Goal: Task Accomplishment & Management: Manage account settings

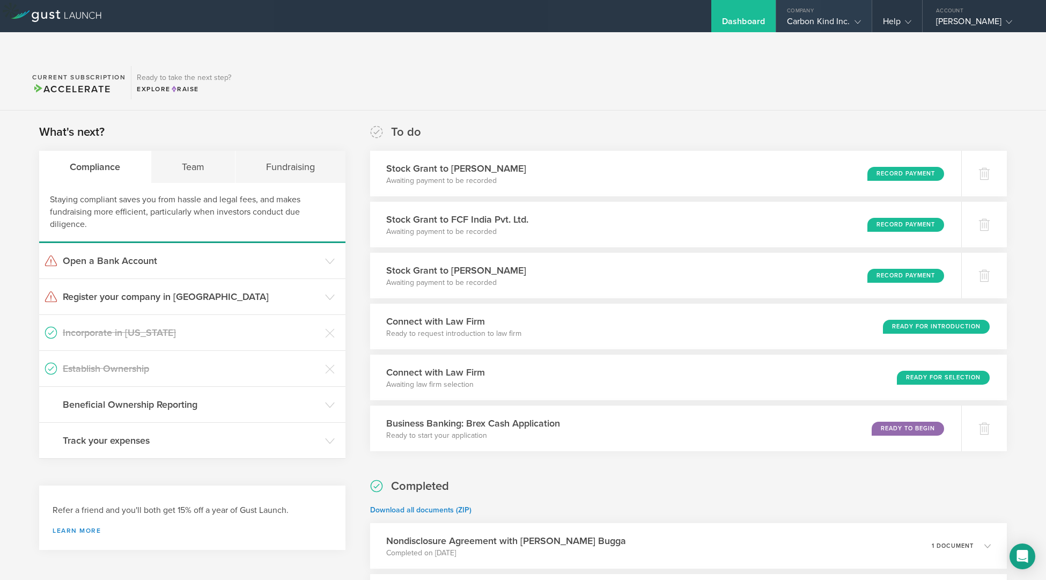
click at [858, 24] on icon at bounding box center [857, 22] width 6 height 6
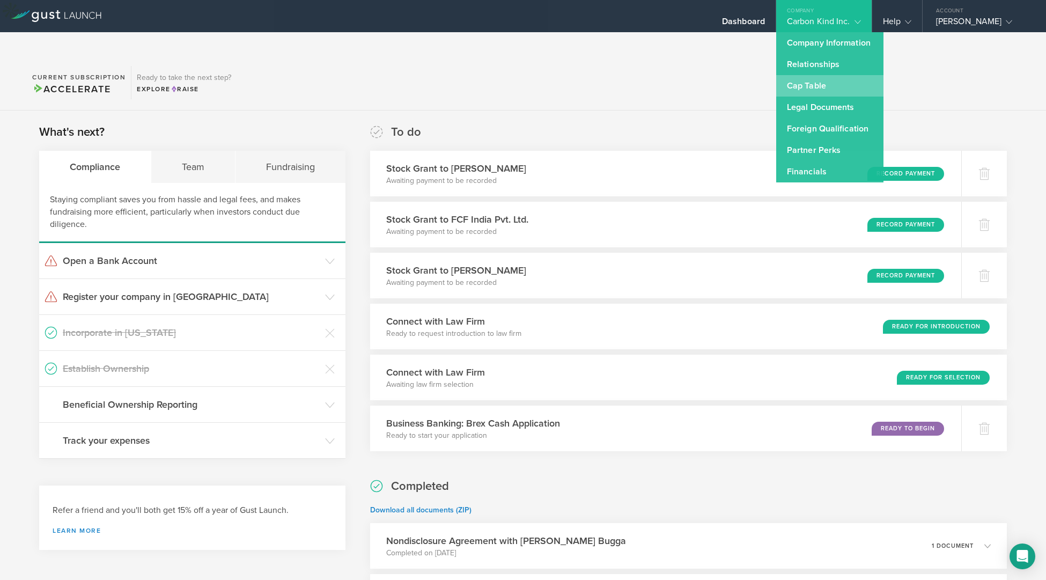
click at [815, 83] on link "Cap Table" at bounding box center [829, 85] width 107 height 21
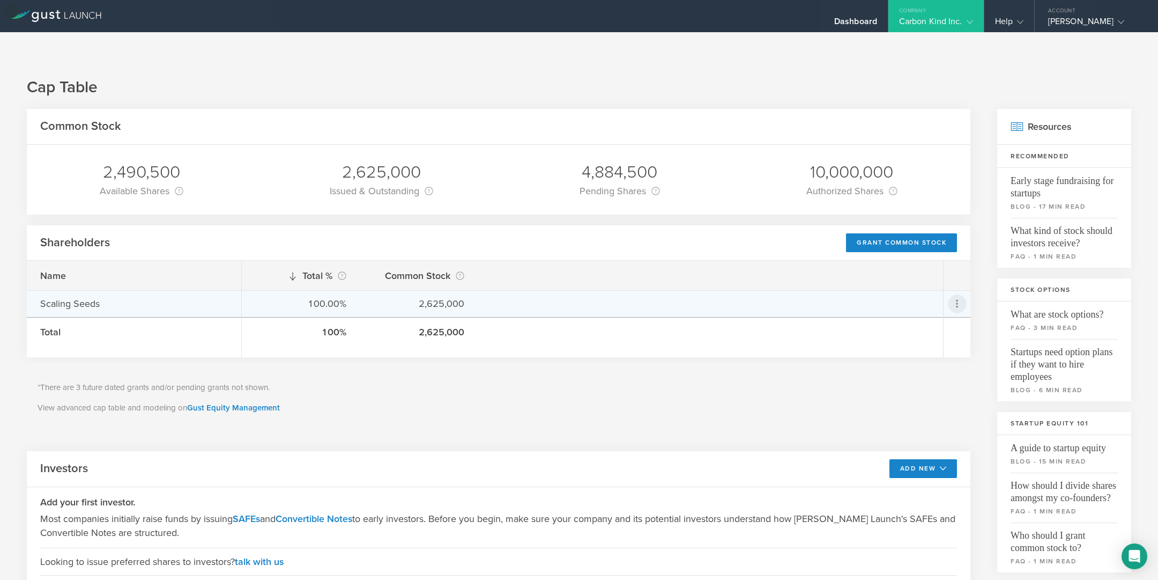
click at [958, 297] on icon at bounding box center [957, 303] width 13 height 13
click at [770, 407] on md-backdrop at bounding box center [579, 290] width 1158 height 580
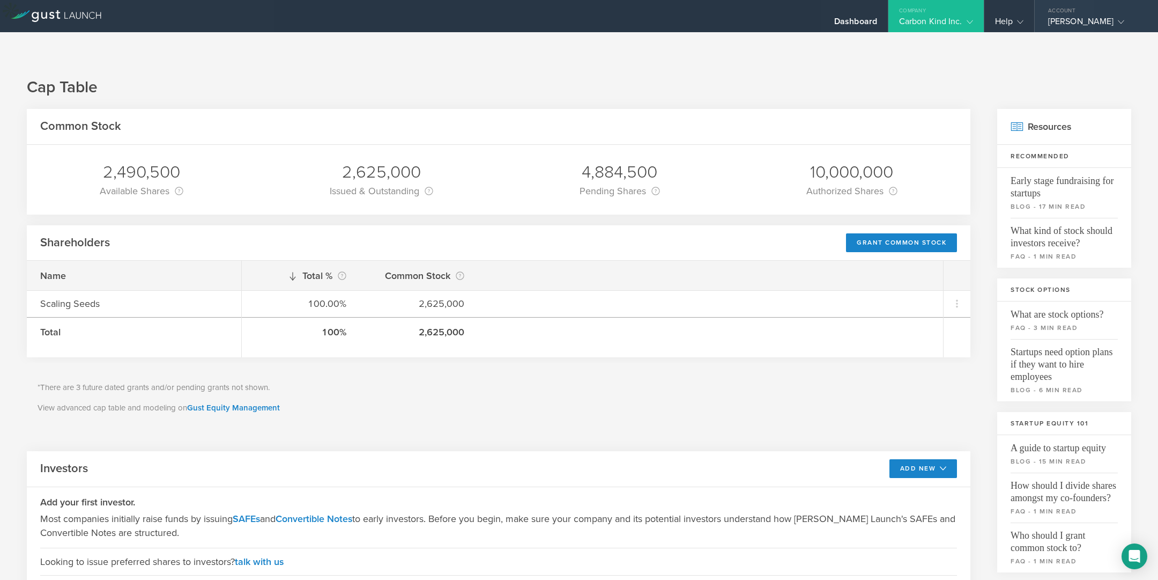
click at [1045, 18] on gust-icon at bounding box center [1119, 21] width 11 height 11
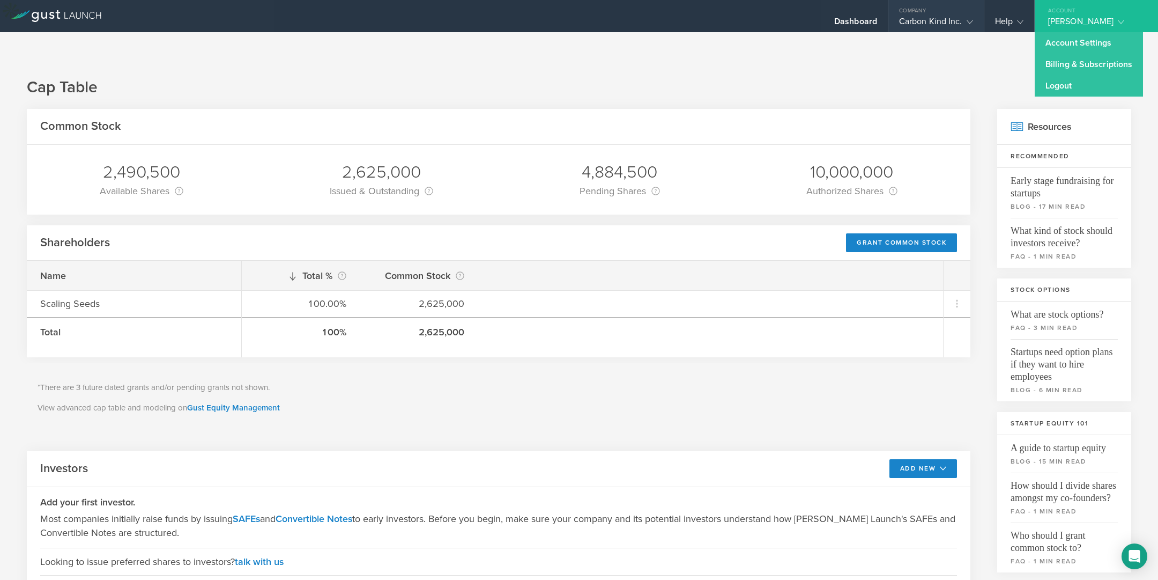
click at [971, 18] on gust-icon at bounding box center [967, 21] width 11 height 11
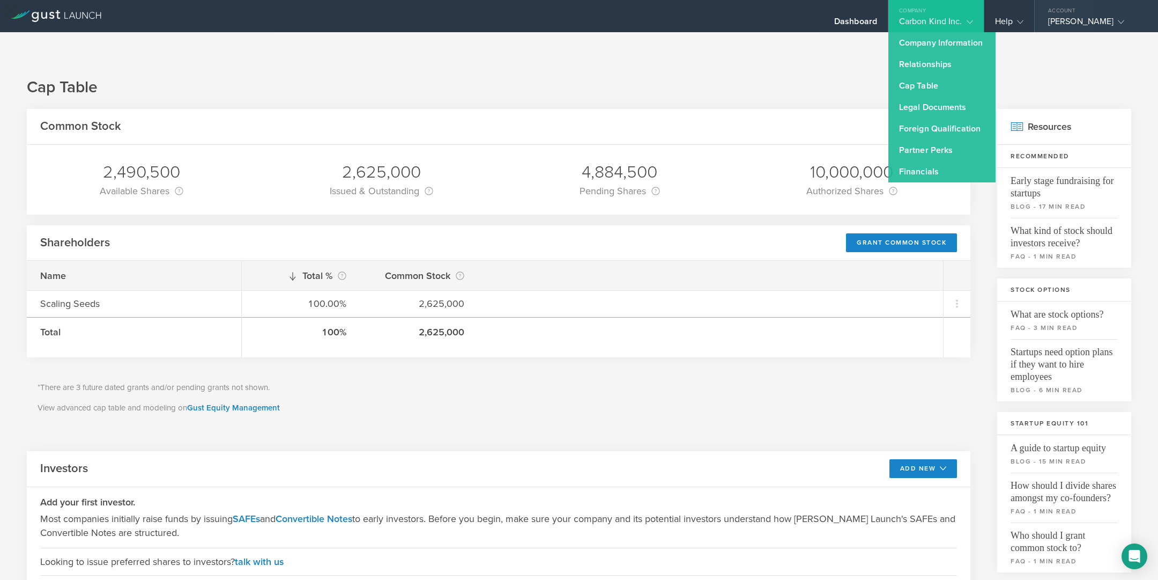
click at [1045, 23] on icon at bounding box center [1121, 22] width 6 height 6
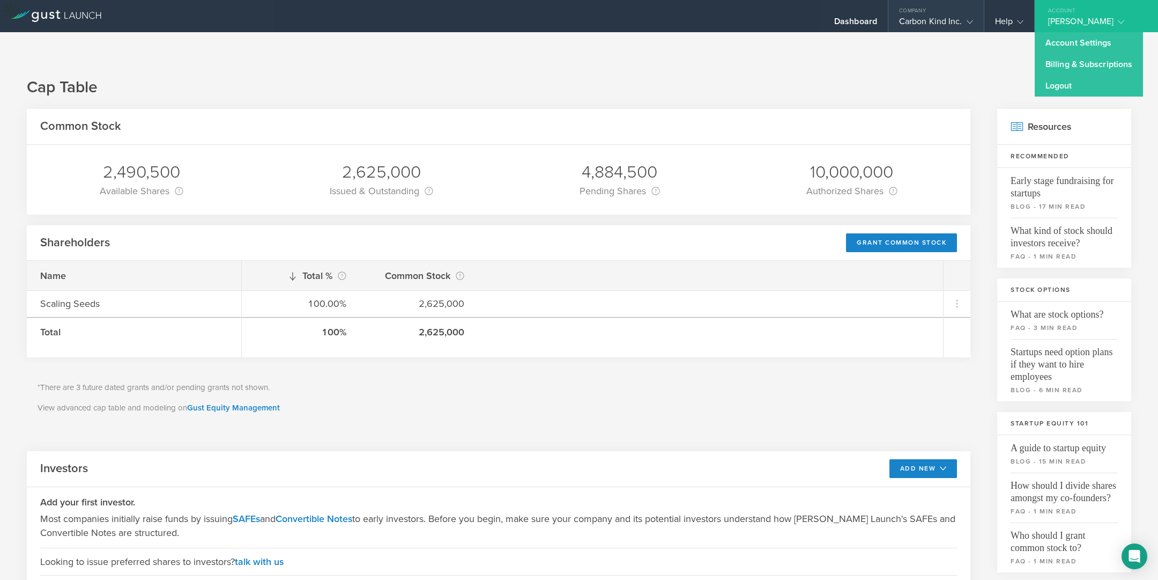
click at [970, 14] on div "Company" at bounding box center [935, 8] width 95 height 16
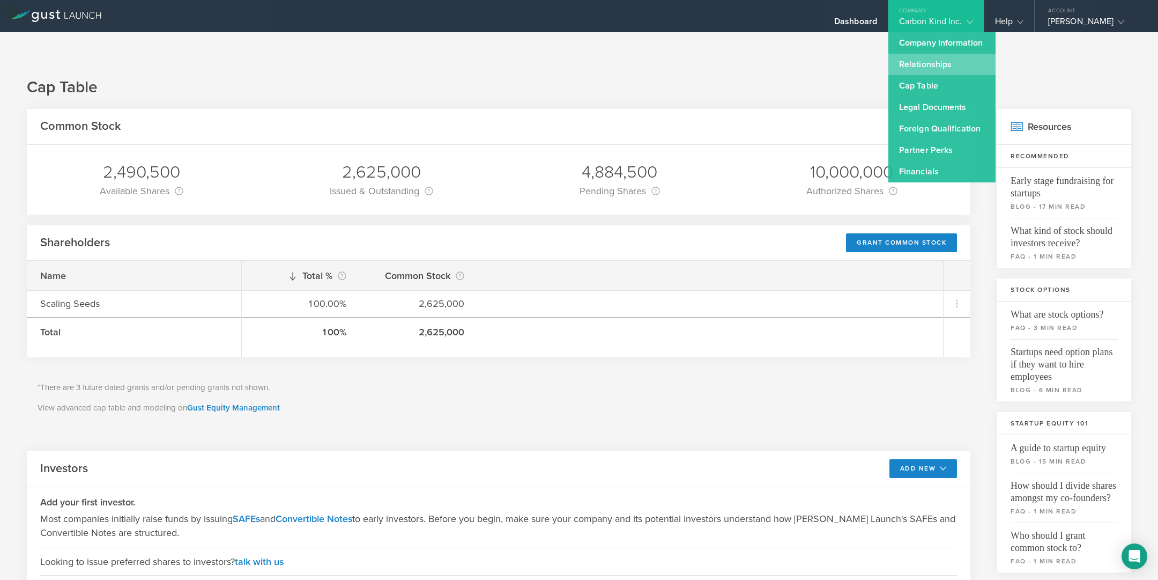
click at [915, 63] on link "Relationships" at bounding box center [941, 64] width 107 height 21
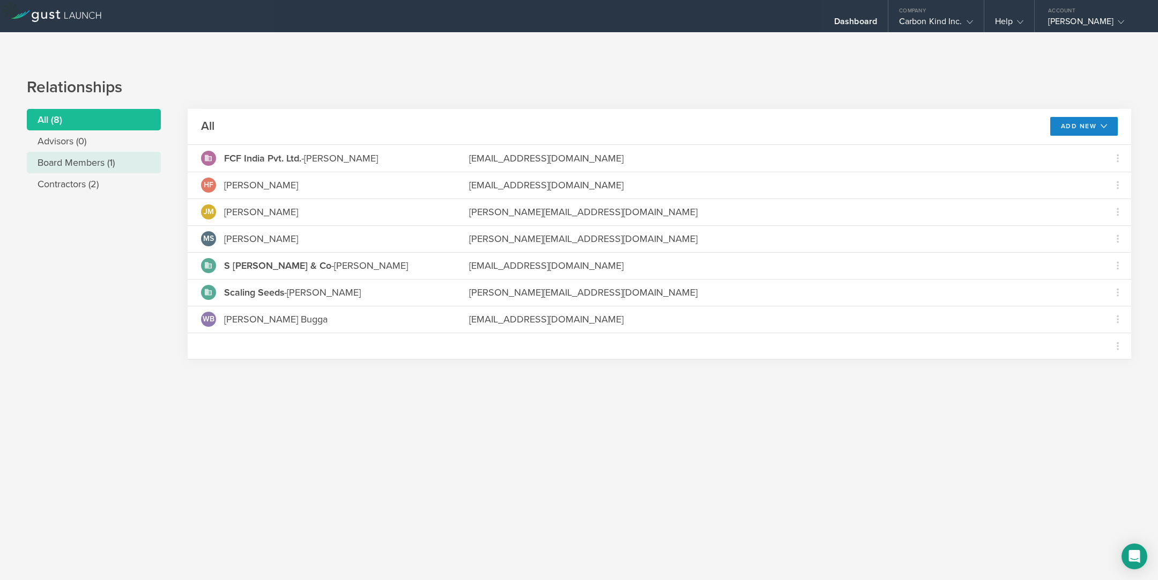
click at [116, 152] on li "Board Members (1)" at bounding box center [94, 162] width 134 height 21
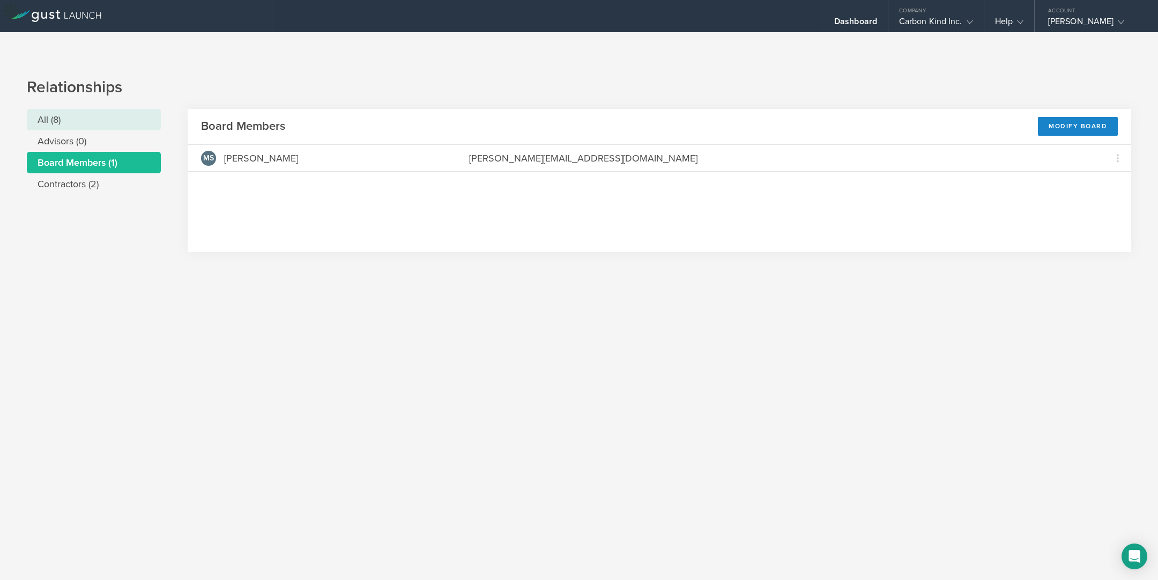
click at [64, 109] on li "All (8)" at bounding box center [94, 119] width 134 height 21
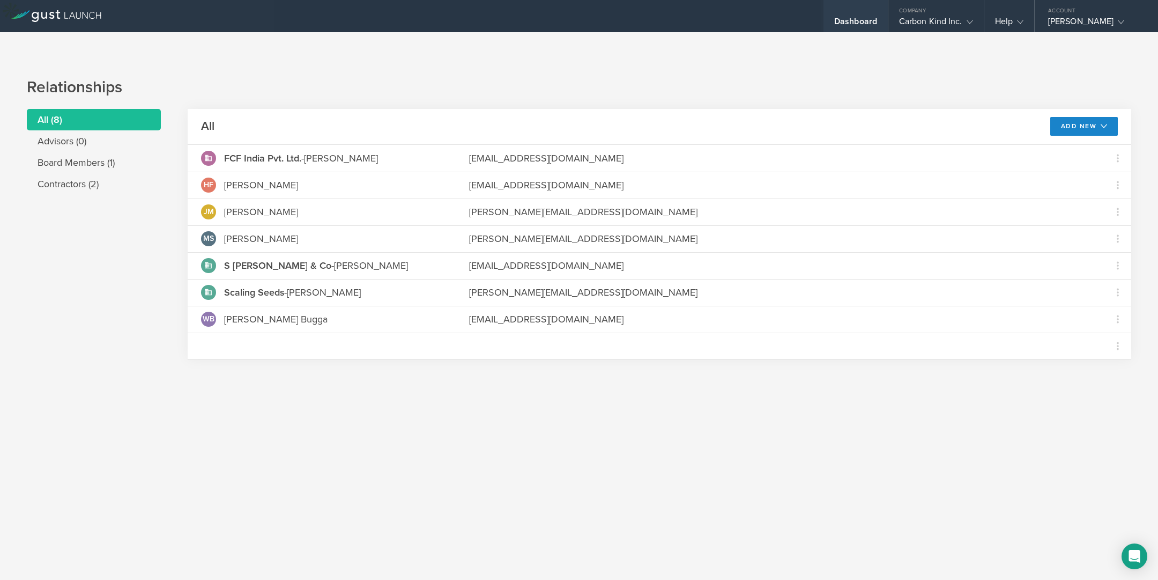
click at [862, 17] on div "Dashboard" at bounding box center [855, 24] width 43 height 16
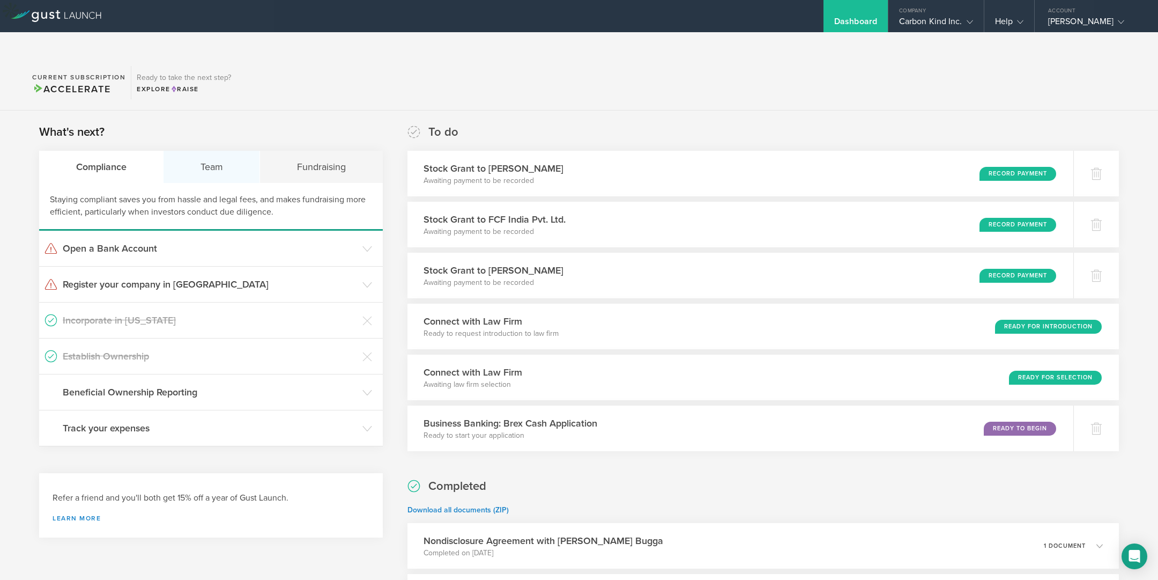
click at [226, 151] on div "Team" at bounding box center [212, 167] width 97 height 32
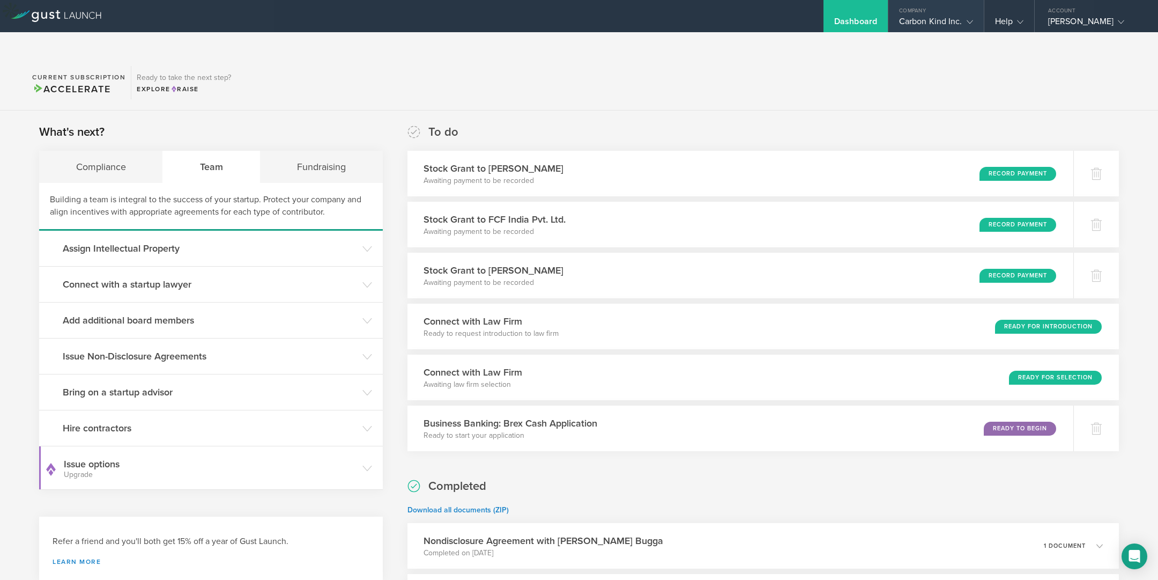
click at [967, 16] on gust-icon at bounding box center [967, 21] width 11 height 11
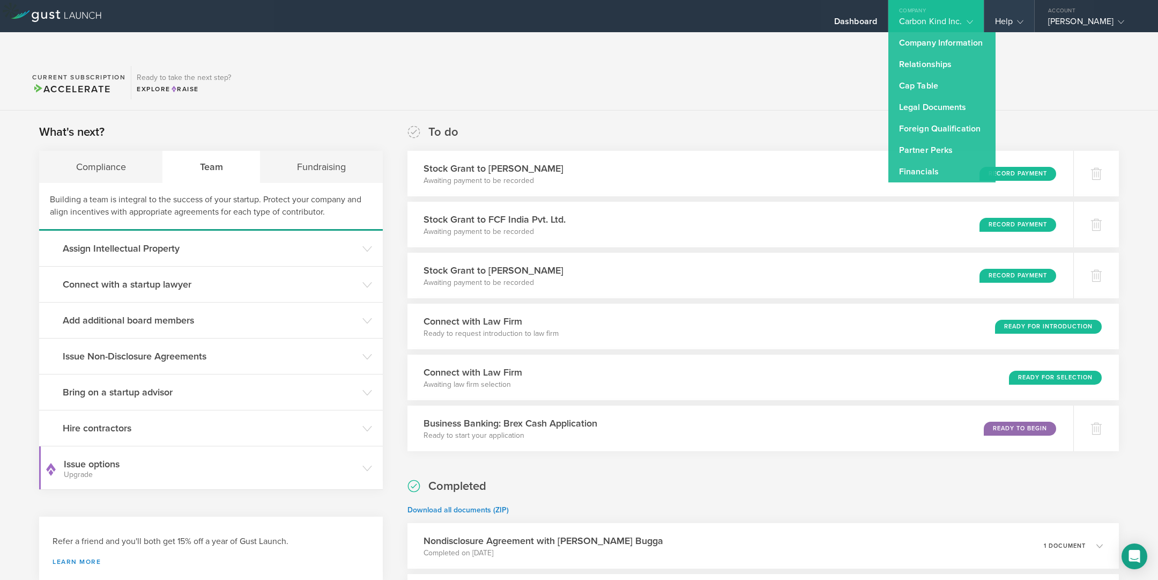
click at [1023, 19] on icon at bounding box center [1020, 22] width 6 height 6
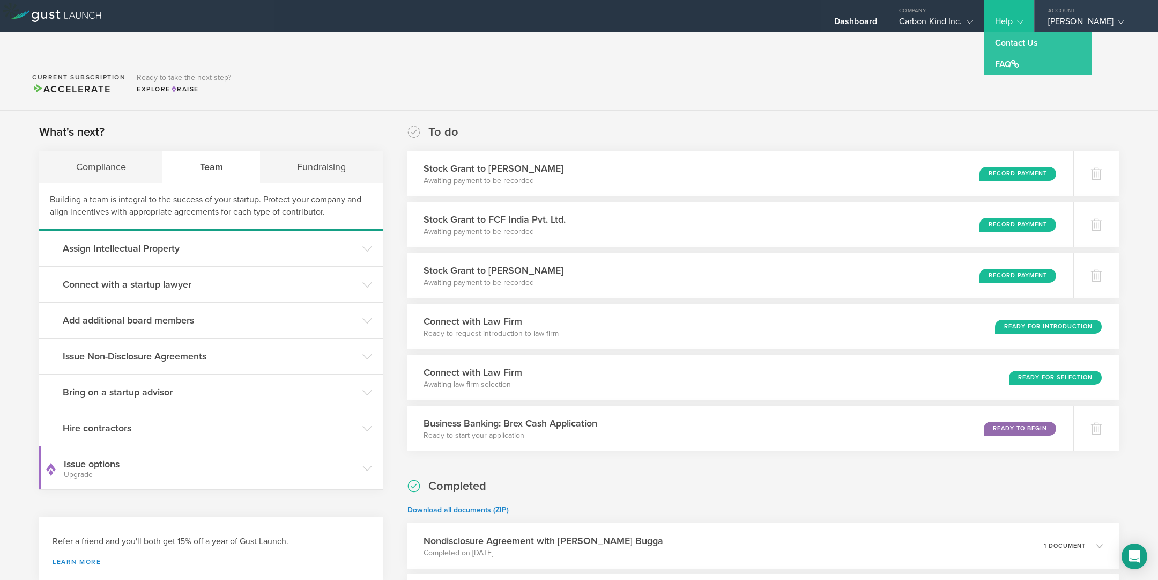
click at [1045, 20] on div "[PERSON_NAME]" at bounding box center [1093, 24] width 91 height 16
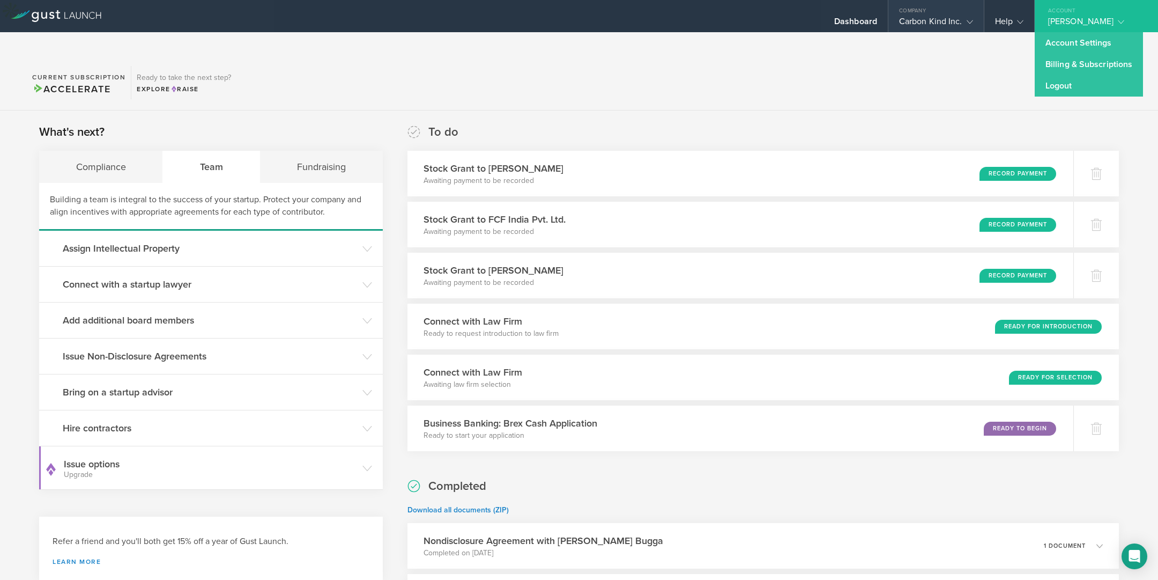
click at [969, 20] on icon at bounding box center [970, 22] width 6 height 6
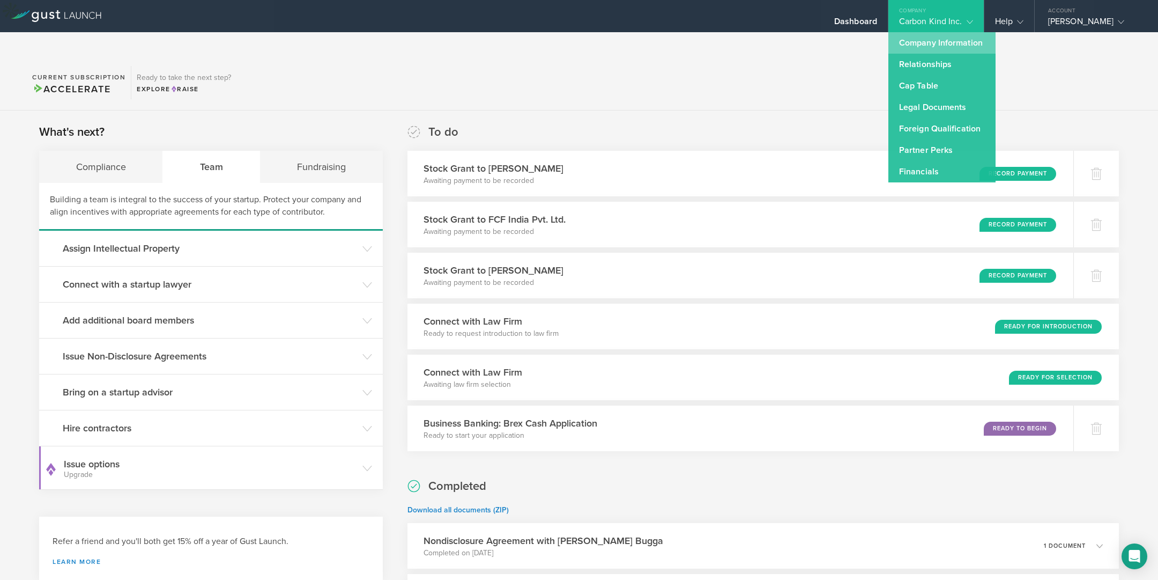
click at [927, 45] on link "Company Information" at bounding box center [941, 42] width 107 height 21
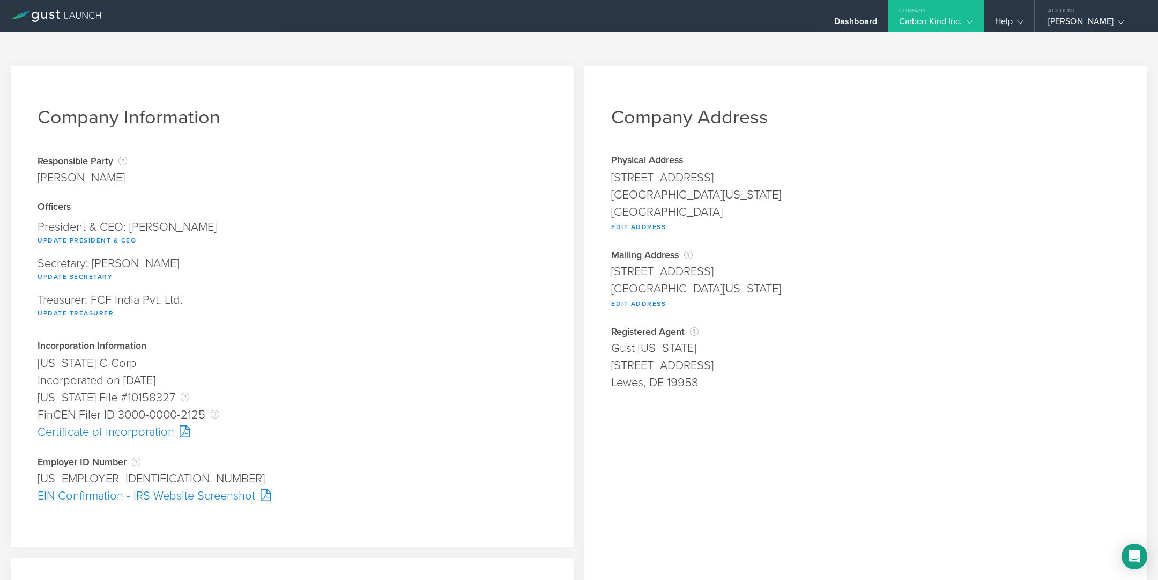
click at [970, 18] on gust-icon at bounding box center [967, 21] width 11 height 11
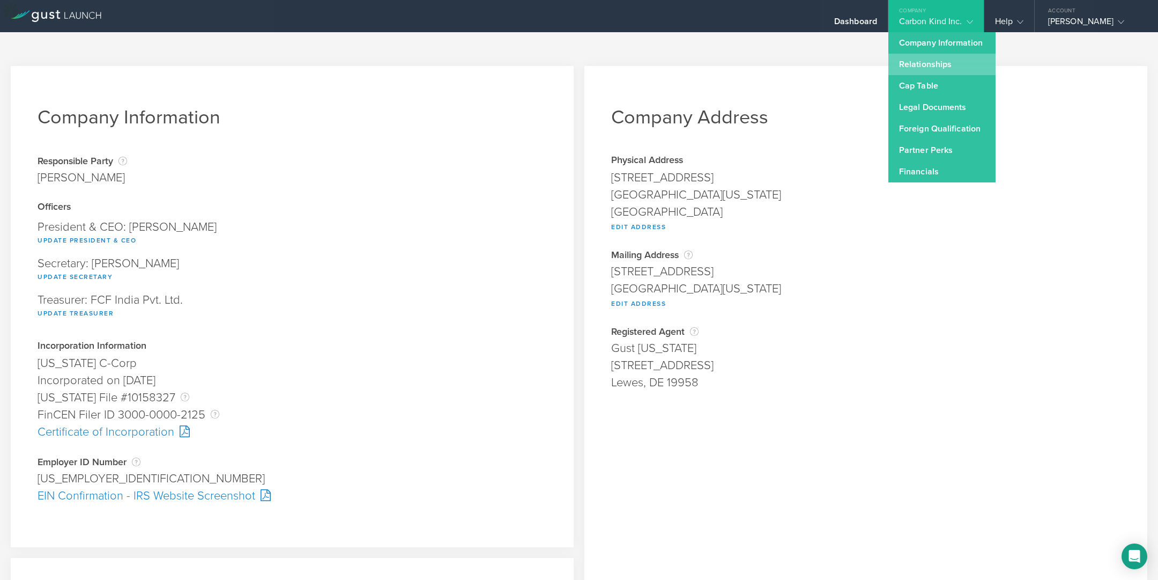
click at [933, 65] on link "Relationships" at bounding box center [941, 64] width 107 height 21
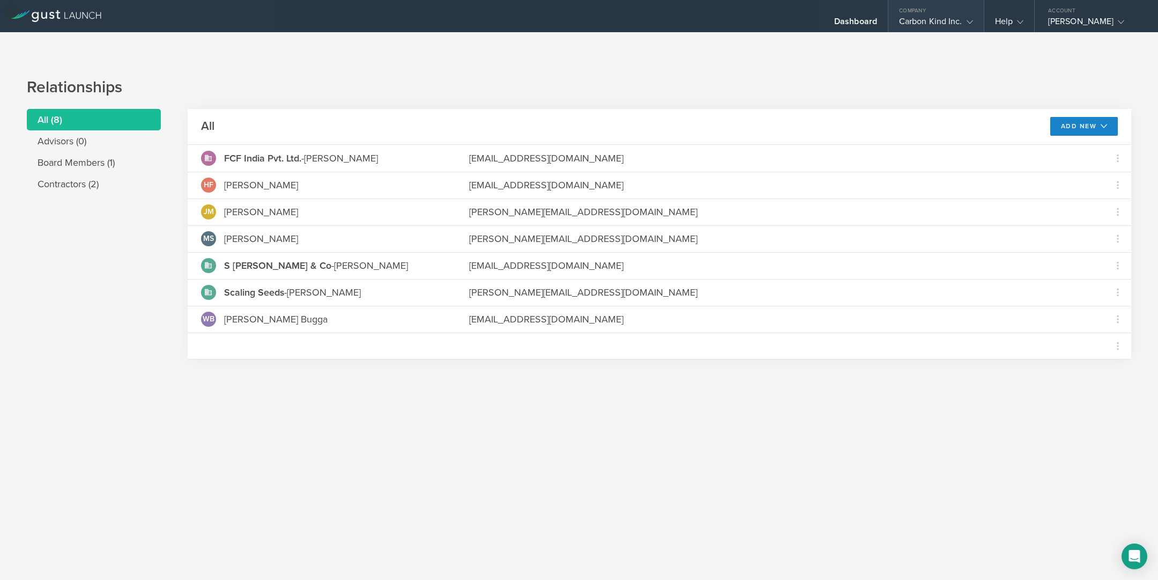
click at [960, 21] on div "Carbon Kind Inc." at bounding box center [936, 24] width 74 height 16
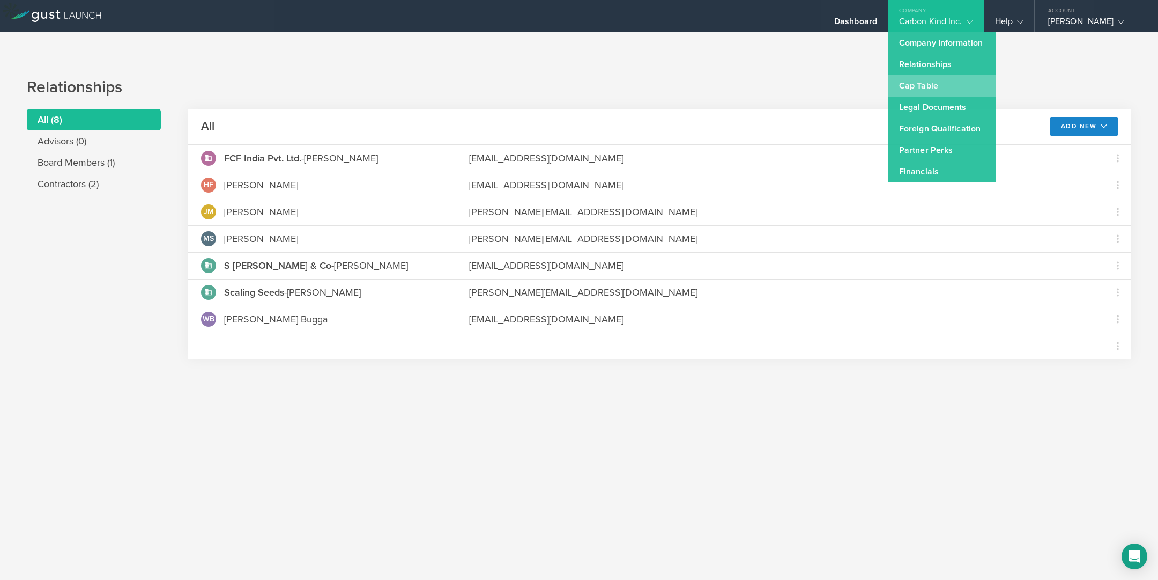
click at [930, 81] on link "Cap Table" at bounding box center [941, 85] width 107 height 21
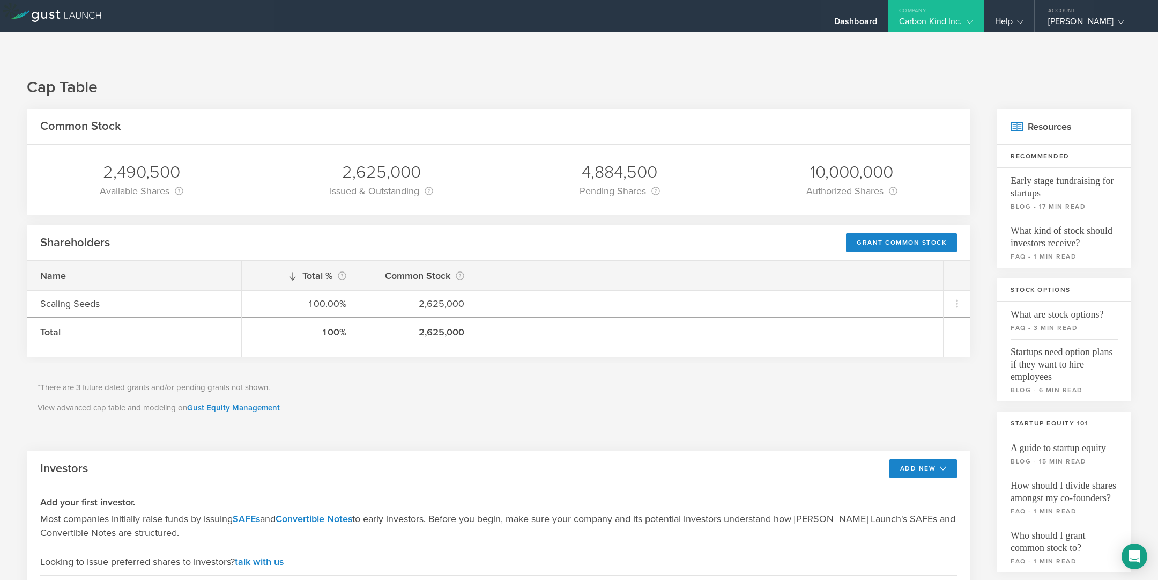
click at [969, 21] on icon at bounding box center [970, 22] width 6 height 6
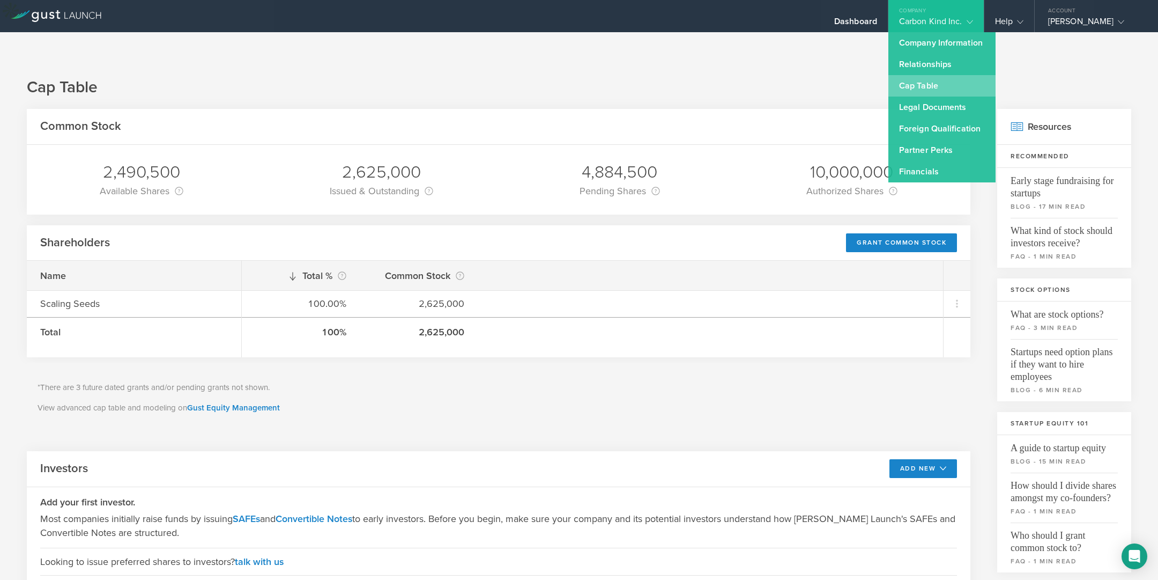
click at [931, 79] on link "Cap Table" at bounding box center [941, 85] width 107 height 21
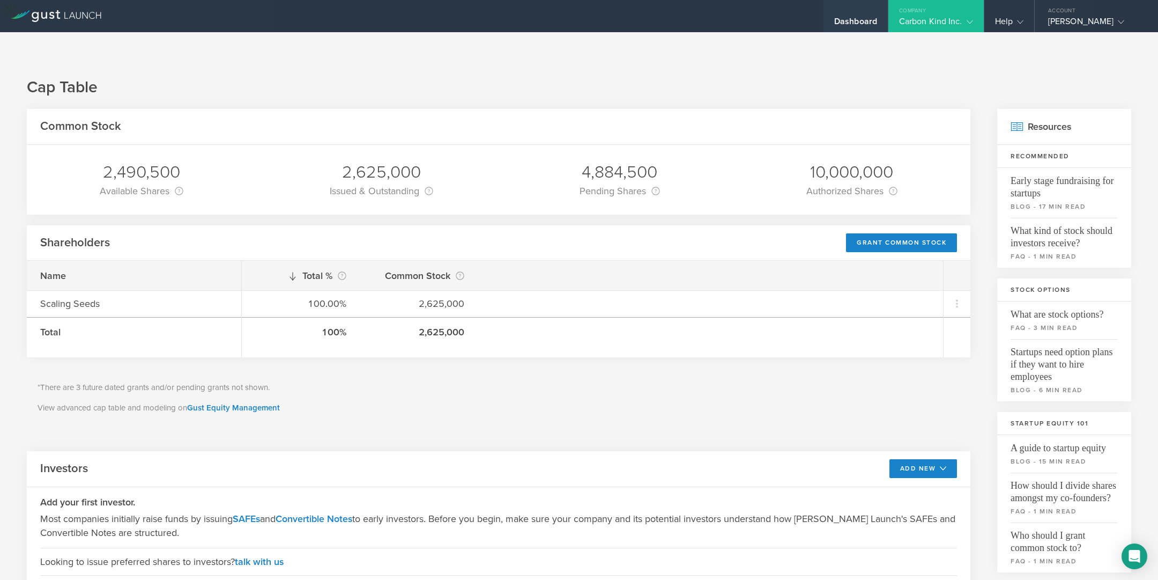
click at [866, 20] on div "Dashboard" at bounding box center [855, 24] width 43 height 16
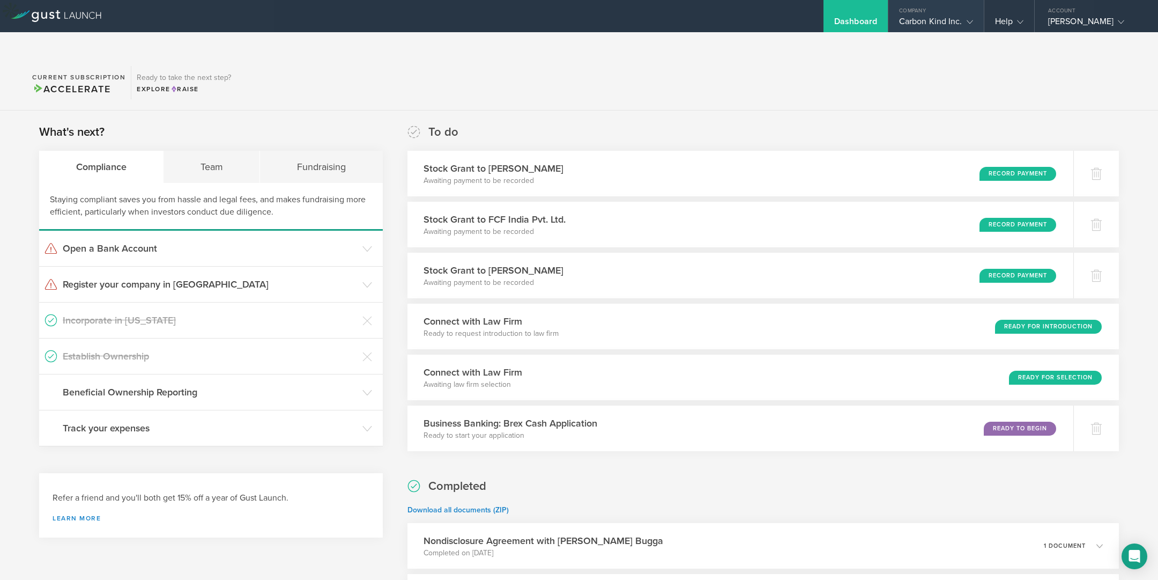
click at [974, 20] on div "Carbon Kind Inc." at bounding box center [935, 24] width 95 height 16
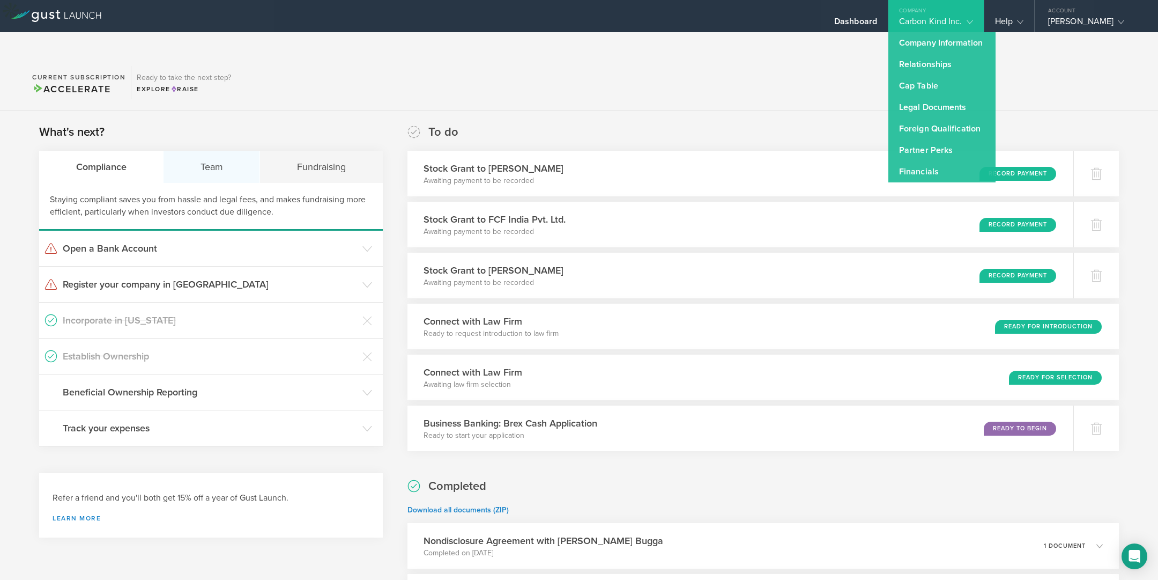
click at [201, 151] on div "Team" at bounding box center [212, 167] width 97 height 32
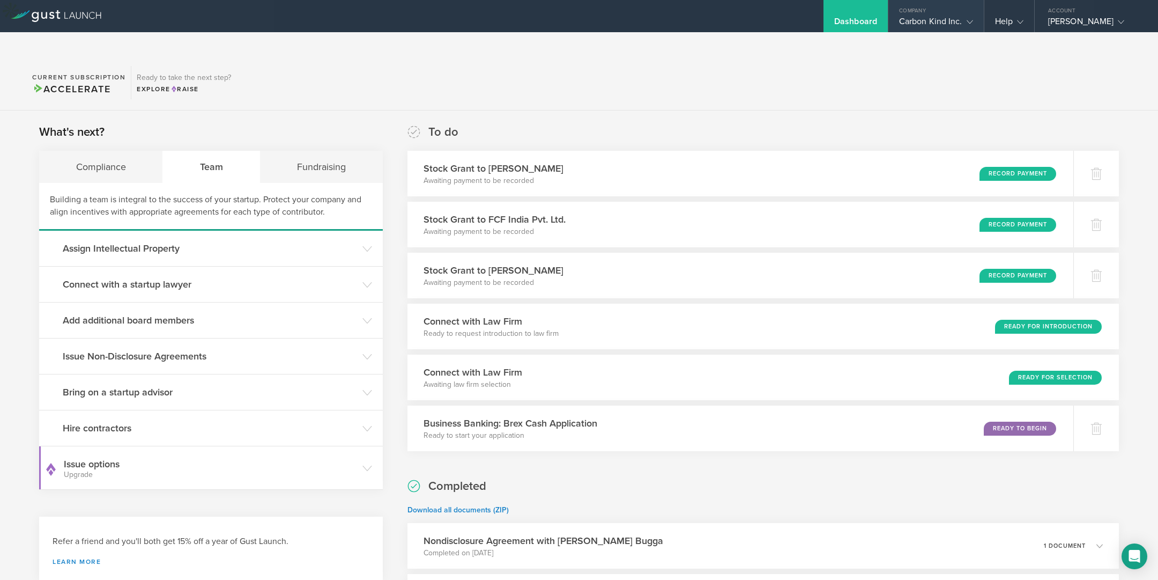
click at [939, 11] on div "Company" at bounding box center [935, 8] width 95 height 16
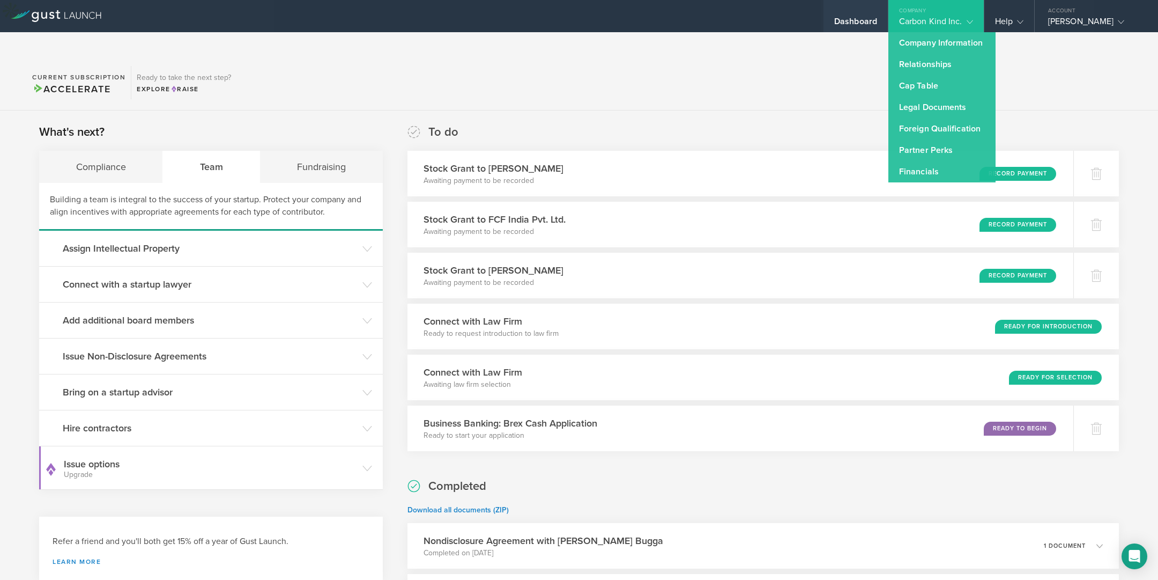
click at [862, 16] on div "Dashboard" at bounding box center [856, 16] width 64 height 32
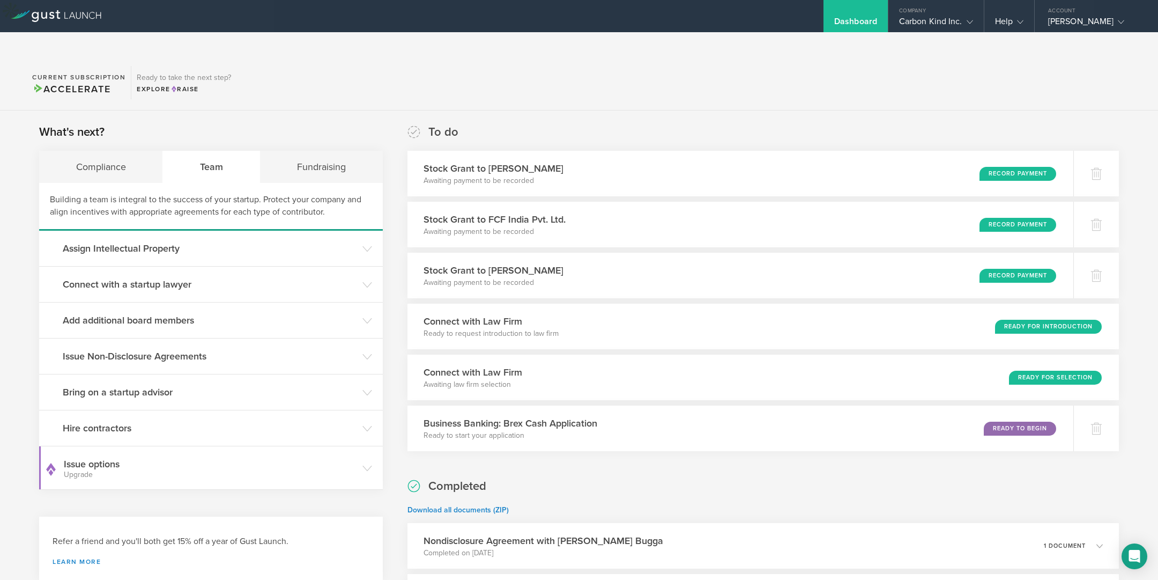
click at [843, 21] on div "Dashboard" at bounding box center [855, 24] width 43 height 16
click at [943, 25] on div "Carbon Kind Inc." at bounding box center [936, 24] width 74 height 16
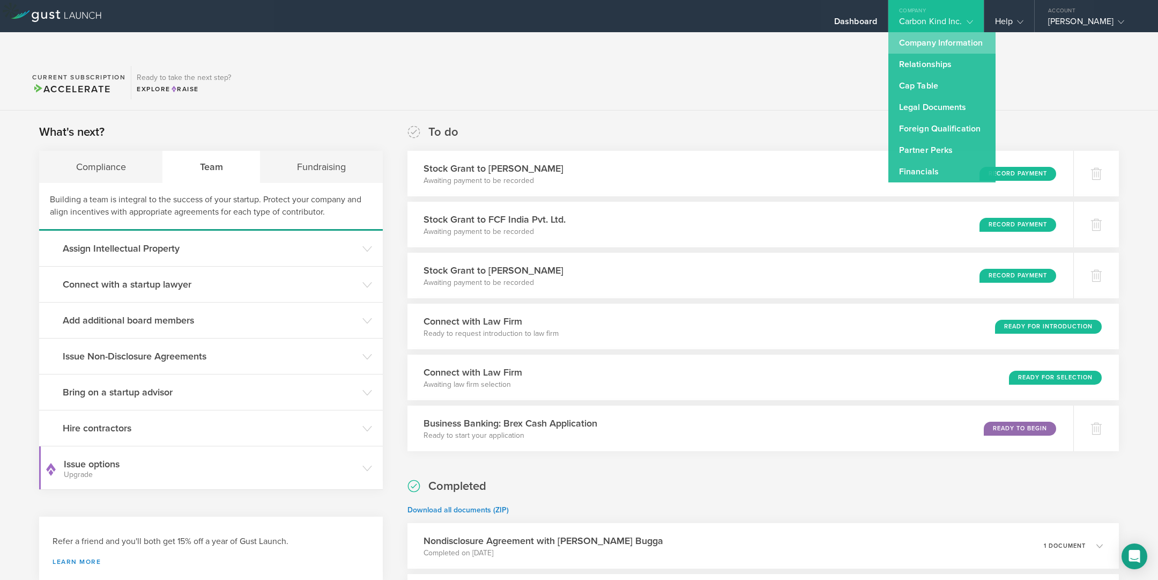
click at [936, 46] on link "Company Information" at bounding box center [941, 42] width 107 height 21
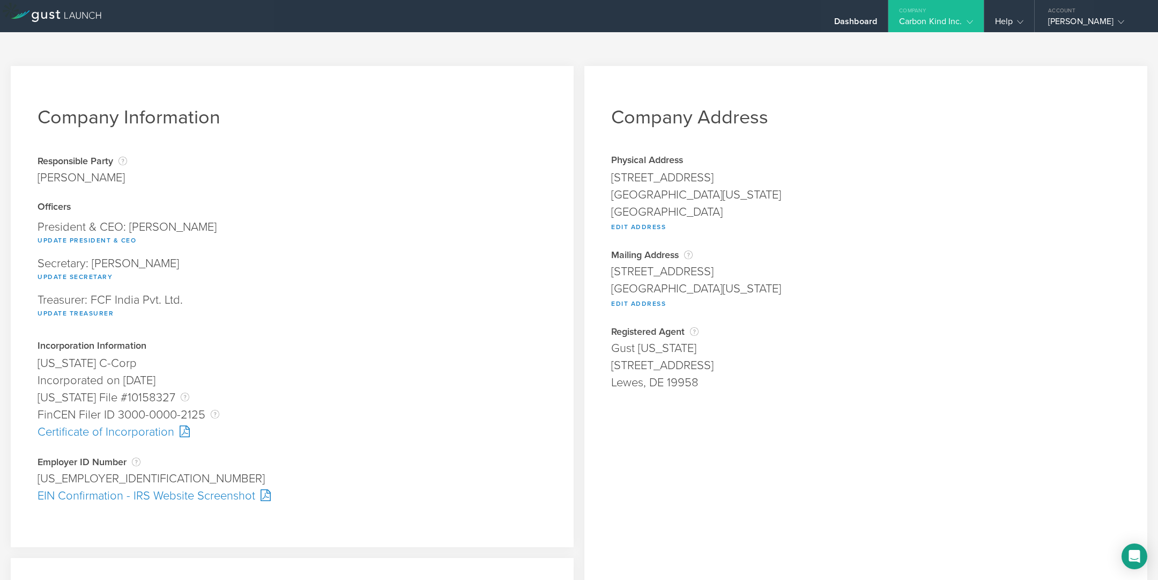
click at [970, 17] on gust-icon at bounding box center [967, 21] width 11 height 11
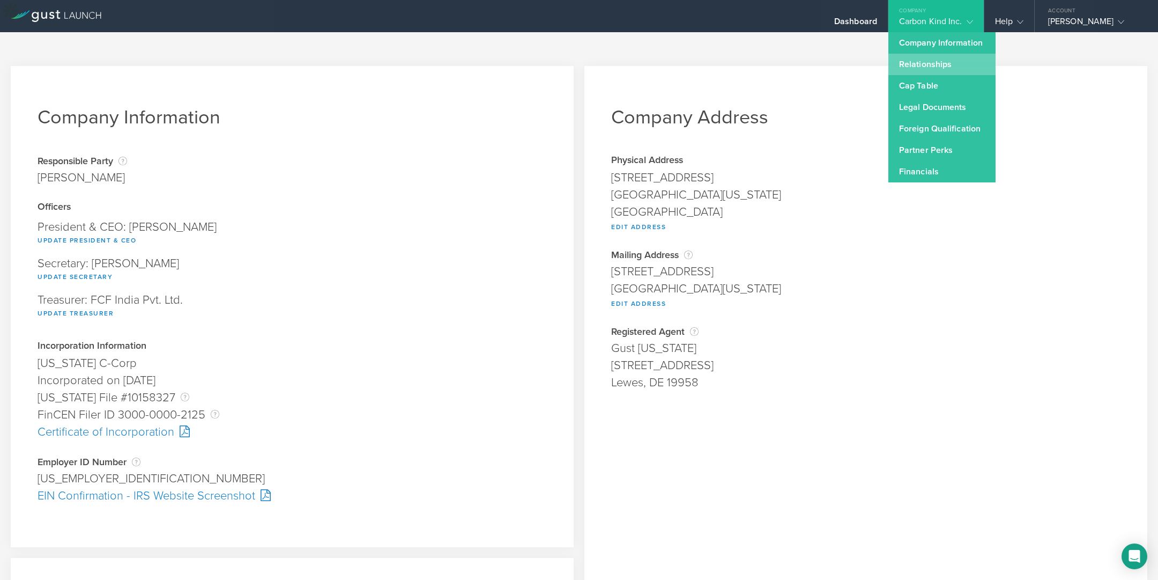
click at [933, 64] on link "Relationships" at bounding box center [941, 64] width 107 height 21
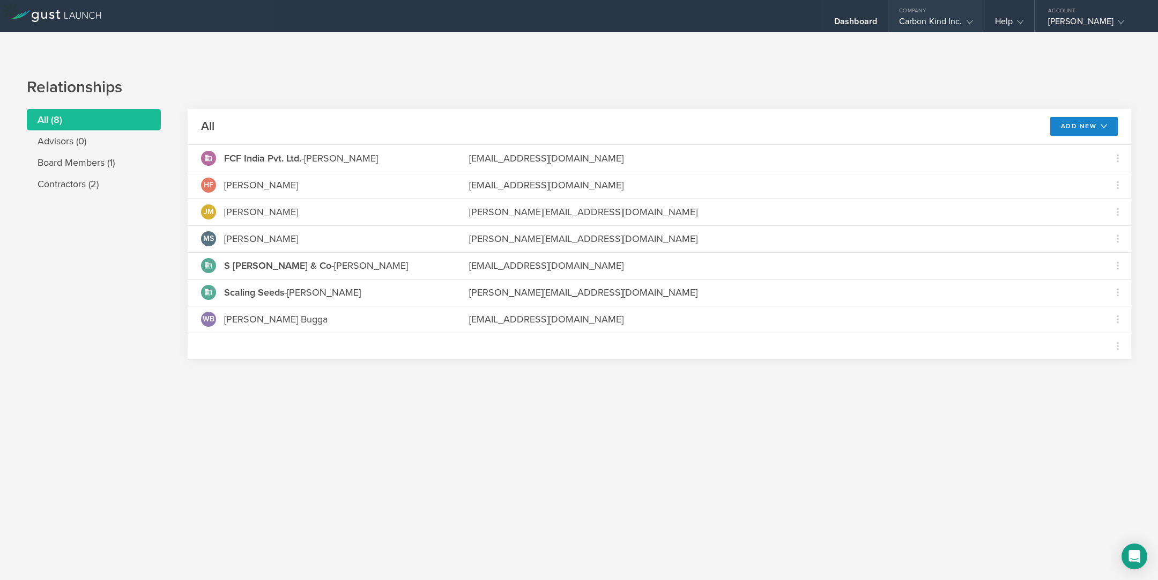
click at [959, 20] on div "Carbon Kind Inc." at bounding box center [936, 24] width 74 height 16
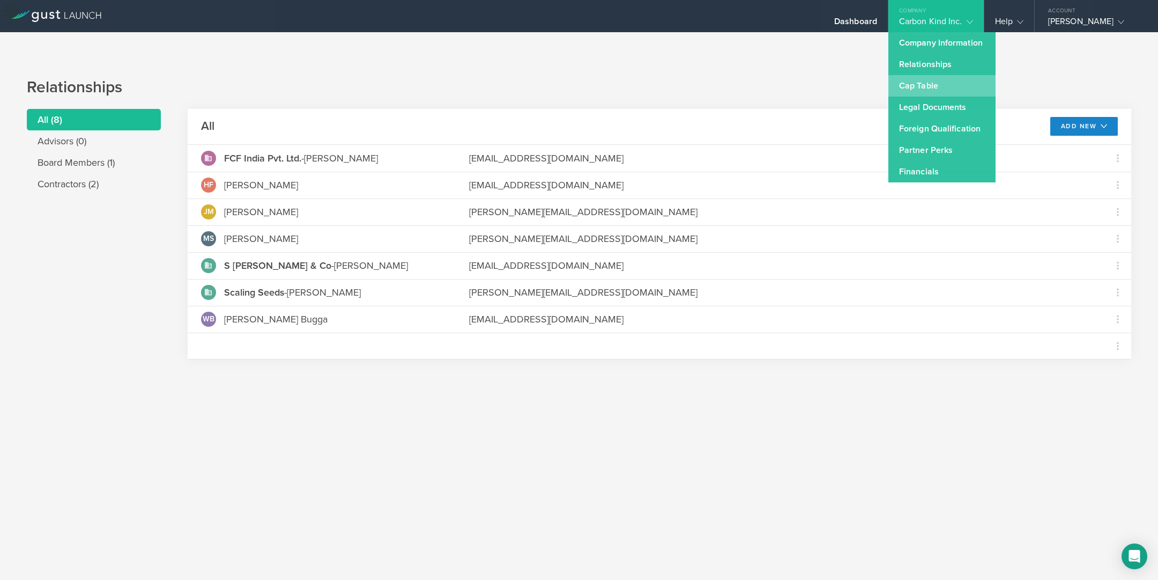
click at [921, 82] on link "Cap Table" at bounding box center [941, 85] width 107 height 21
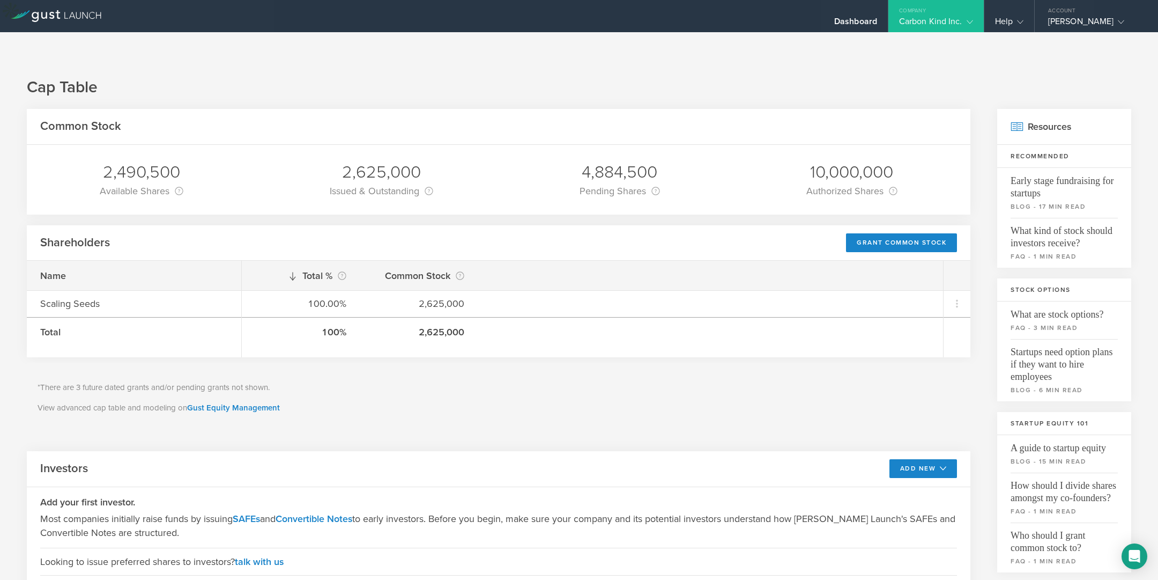
click at [970, 19] on icon at bounding box center [970, 22] width 6 height 6
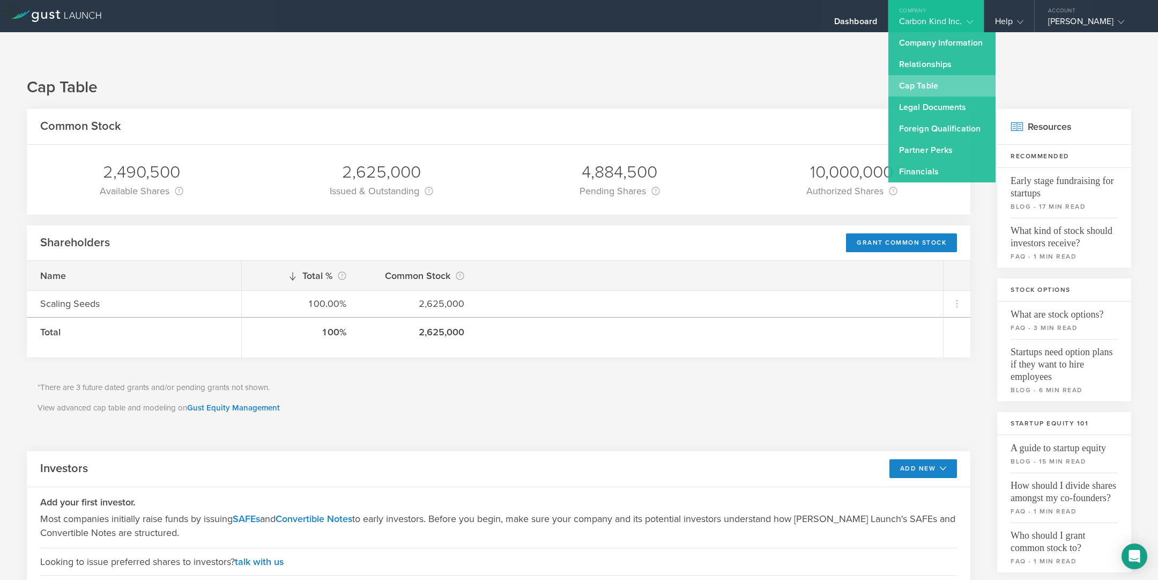
click at [927, 84] on link "Cap Table" at bounding box center [941, 85] width 107 height 21
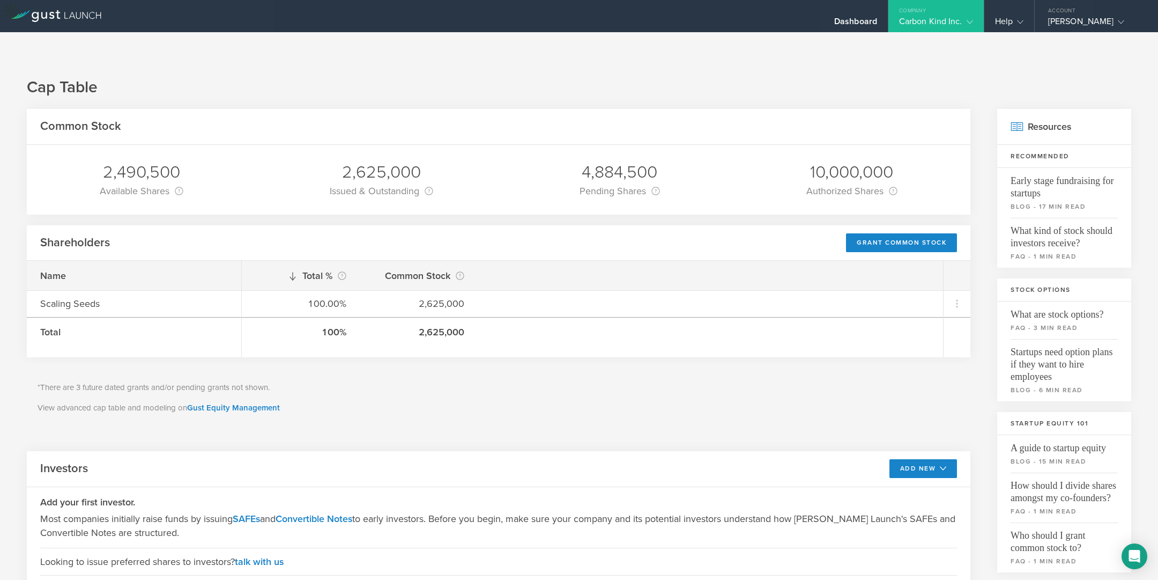
click at [972, 20] on icon at bounding box center [970, 22] width 6 height 6
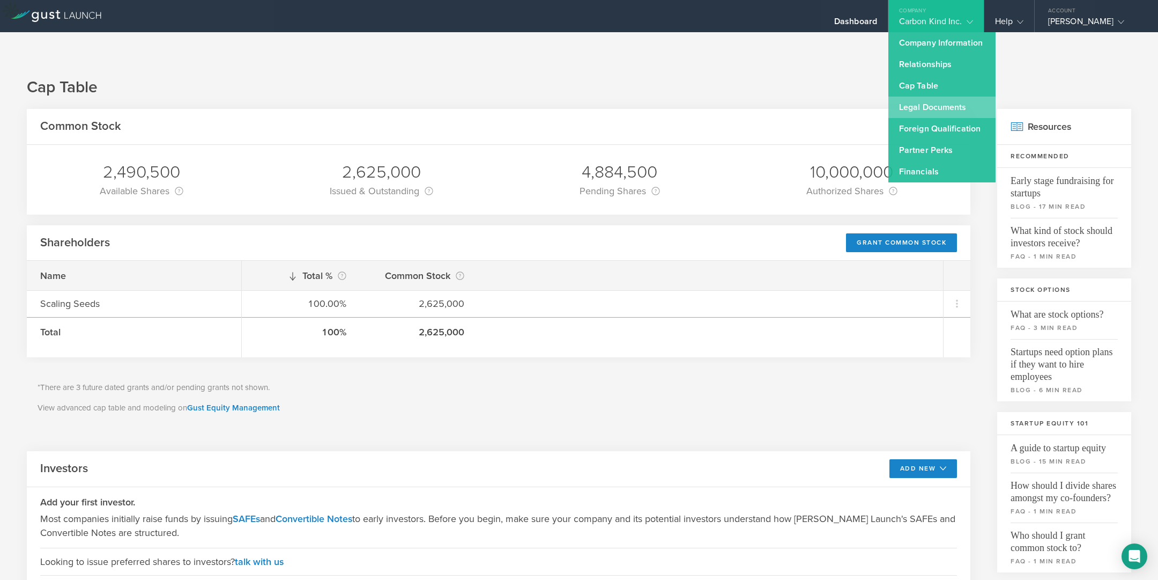
click at [933, 108] on link "Legal Documents" at bounding box center [941, 107] width 107 height 21
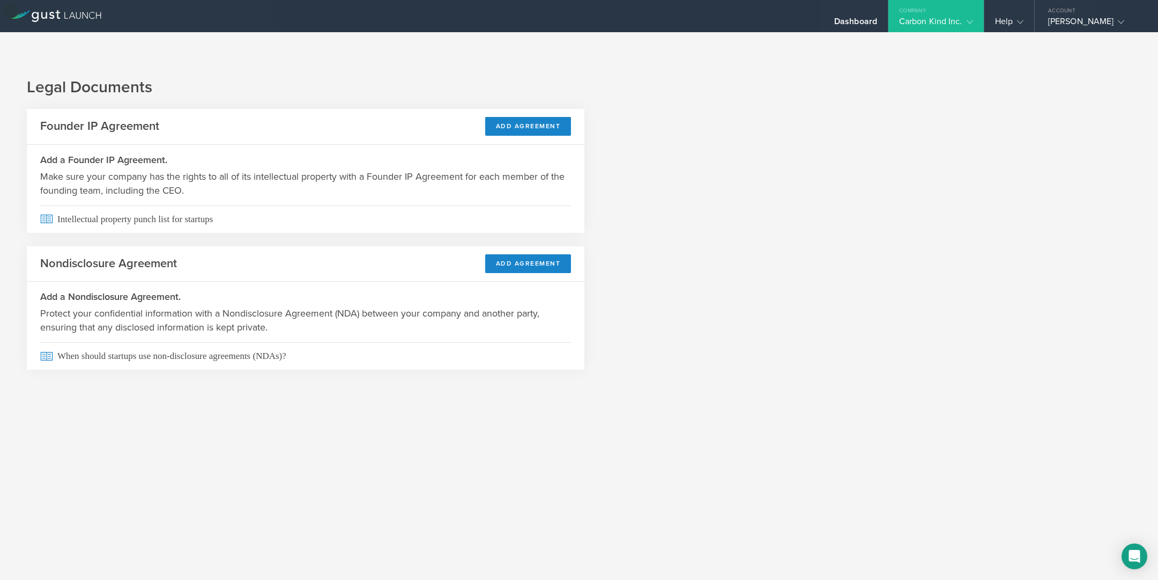
click at [967, 20] on icon at bounding box center [970, 22] width 6 height 6
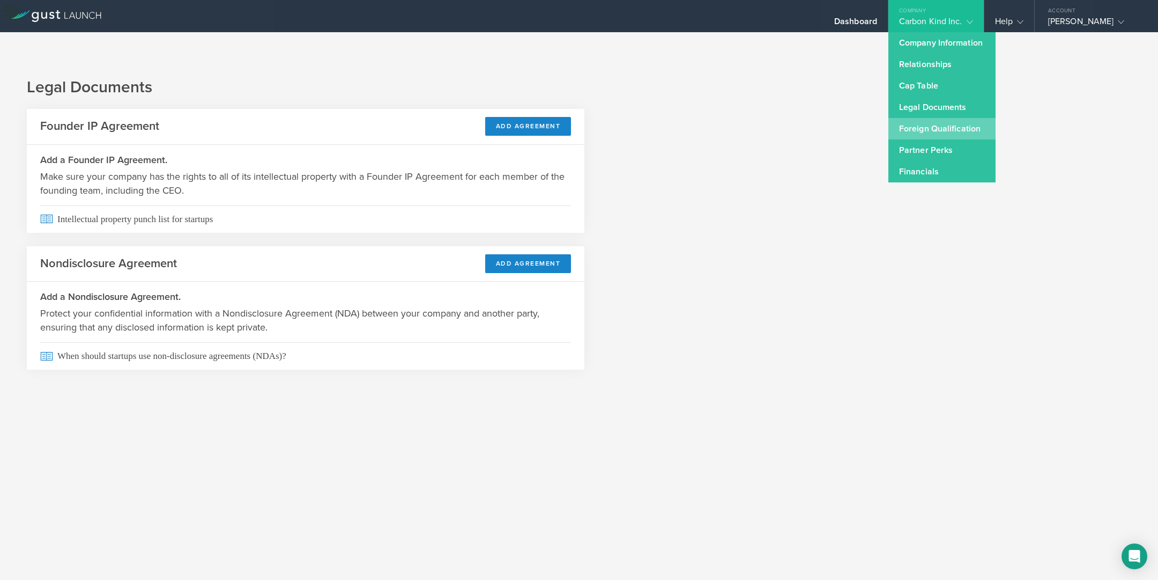
click at [930, 128] on link "Foreign Qualification" at bounding box center [941, 128] width 107 height 21
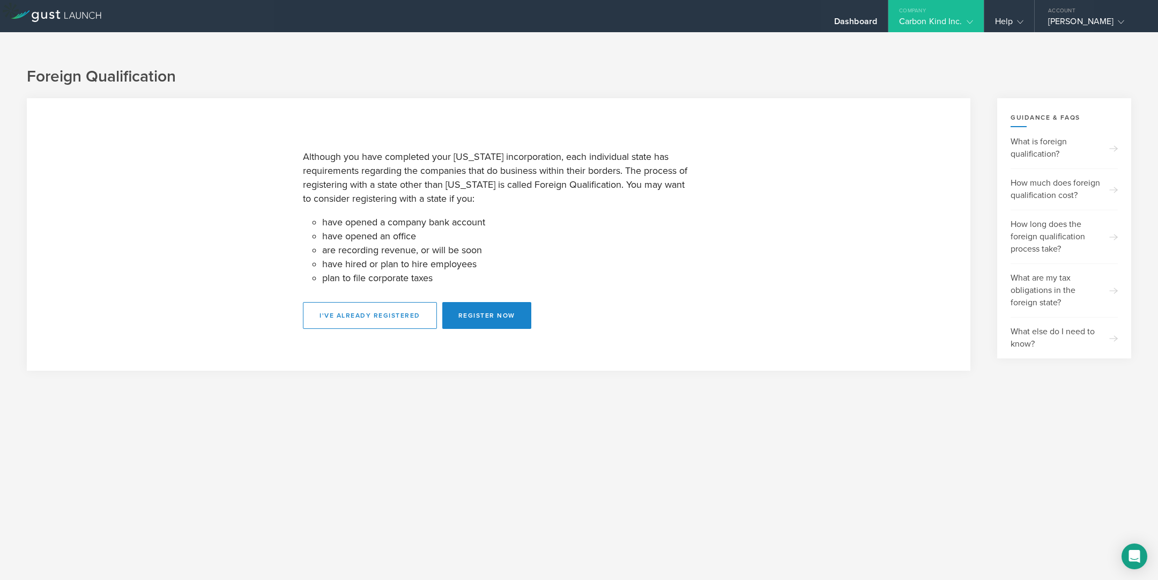
click at [971, 21] on polyline at bounding box center [970, 21] width 6 height 3
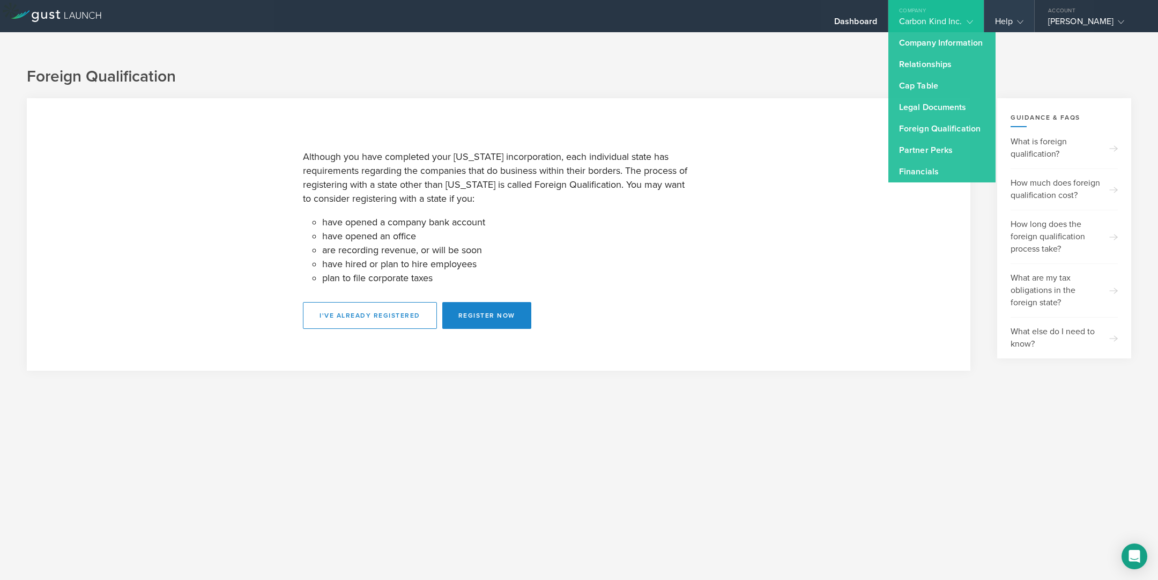
click at [1015, 18] on gust-icon at bounding box center [1018, 21] width 11 height 11
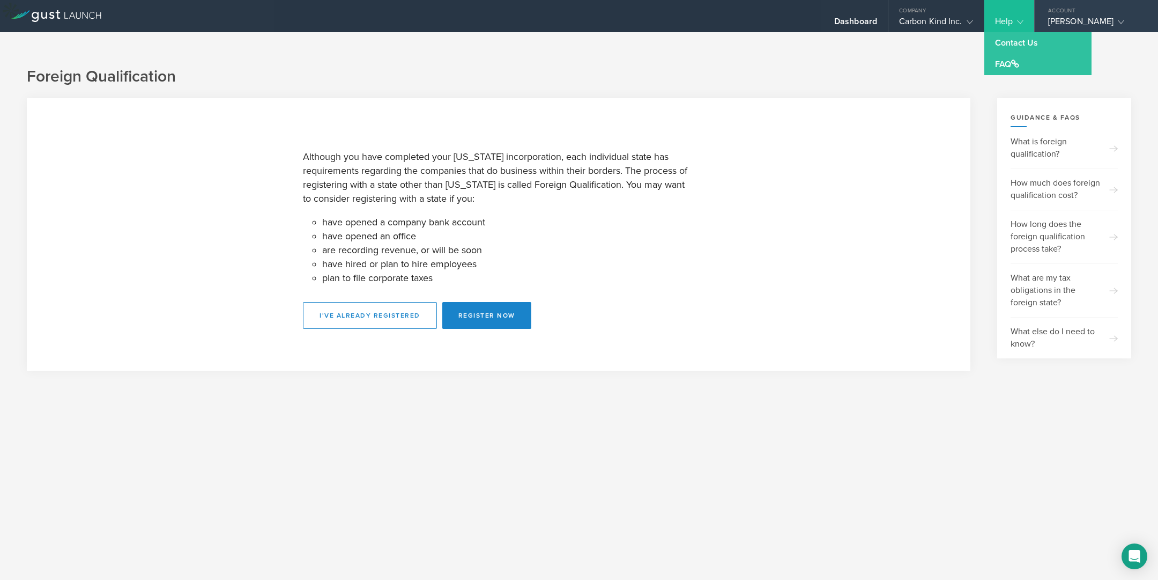
click at [1045, 19] on div "[PERSON_NAME]" at bounding box center [1093, 24] width 91 height 16
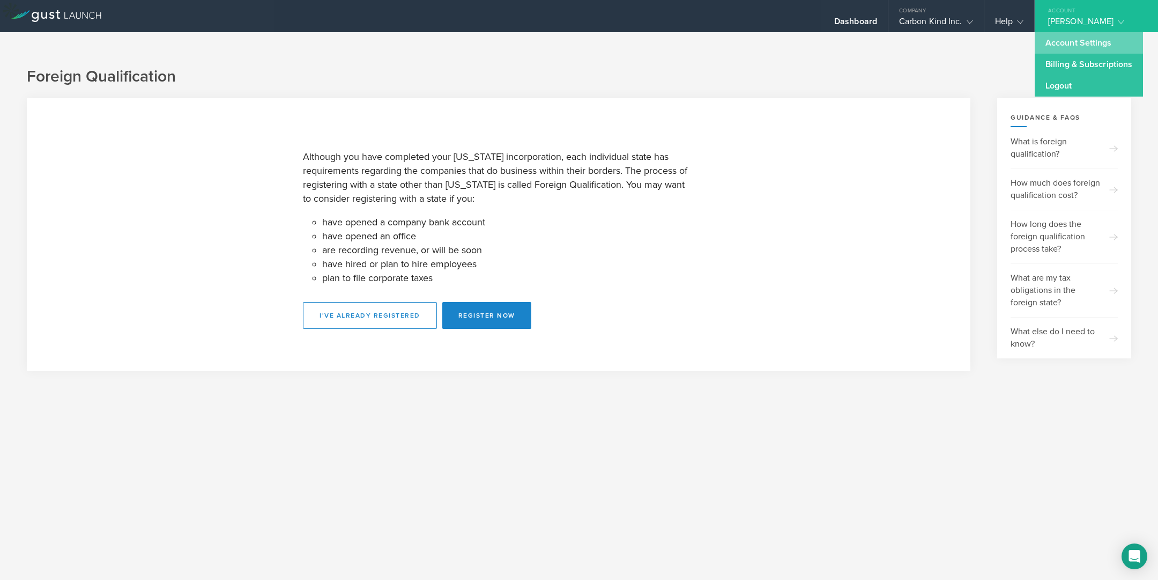
click at [1045, 43] on link "Account Settings" at bounding box center [1089, 42] width 108 height 21
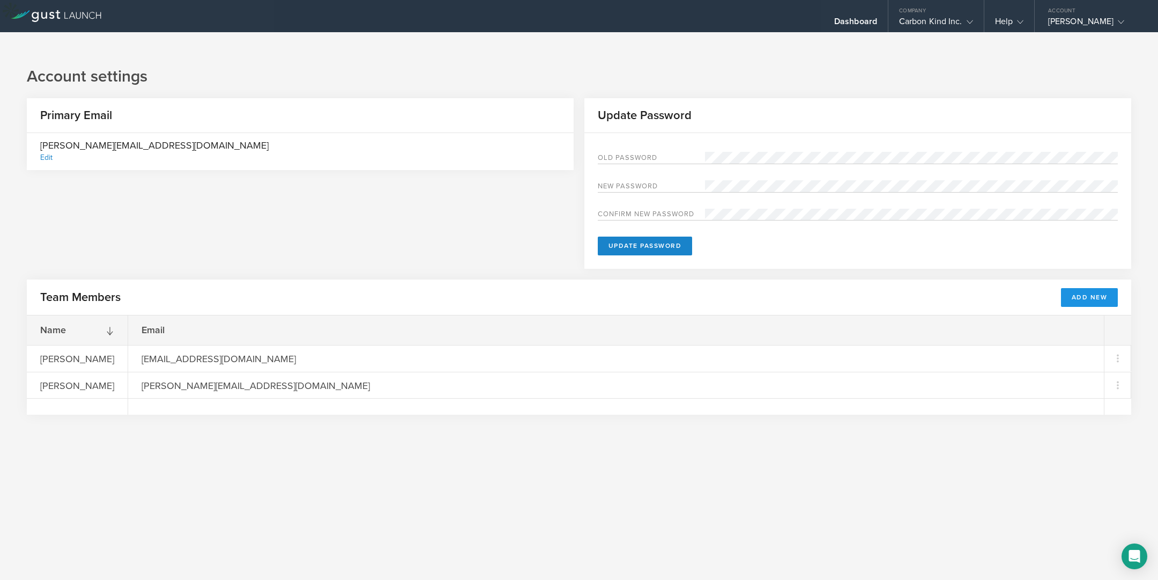
click at [1045, 288] on button "Add New" at bounding box center [1089, 297] width 57 height 19
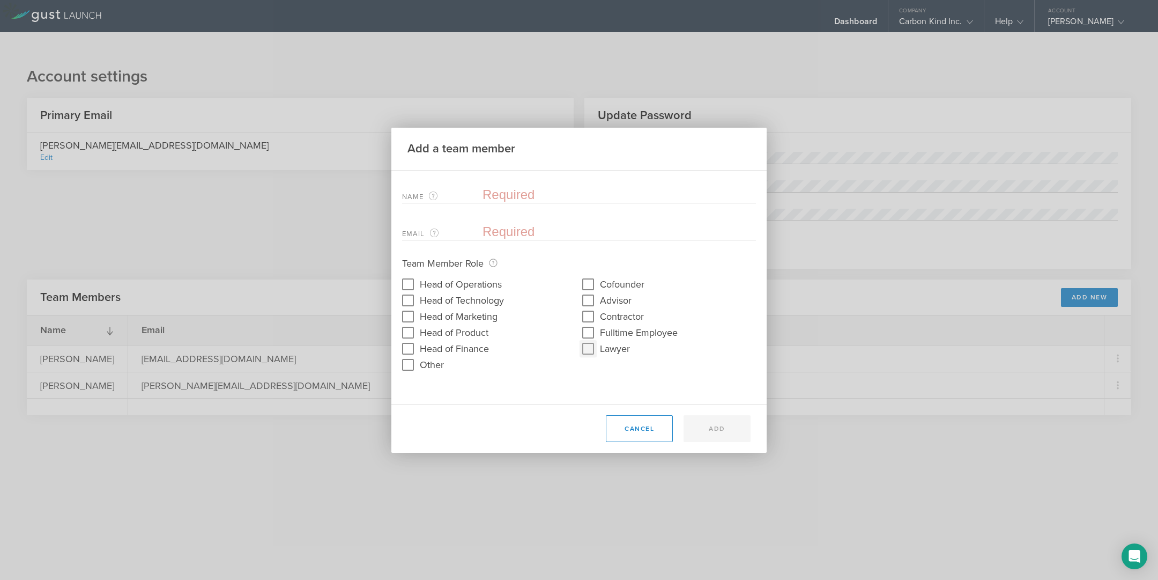
click at [587, 349] on input "Lawyer" at bounding box center [588, 348] width 17 height 17
checkbox input "true"
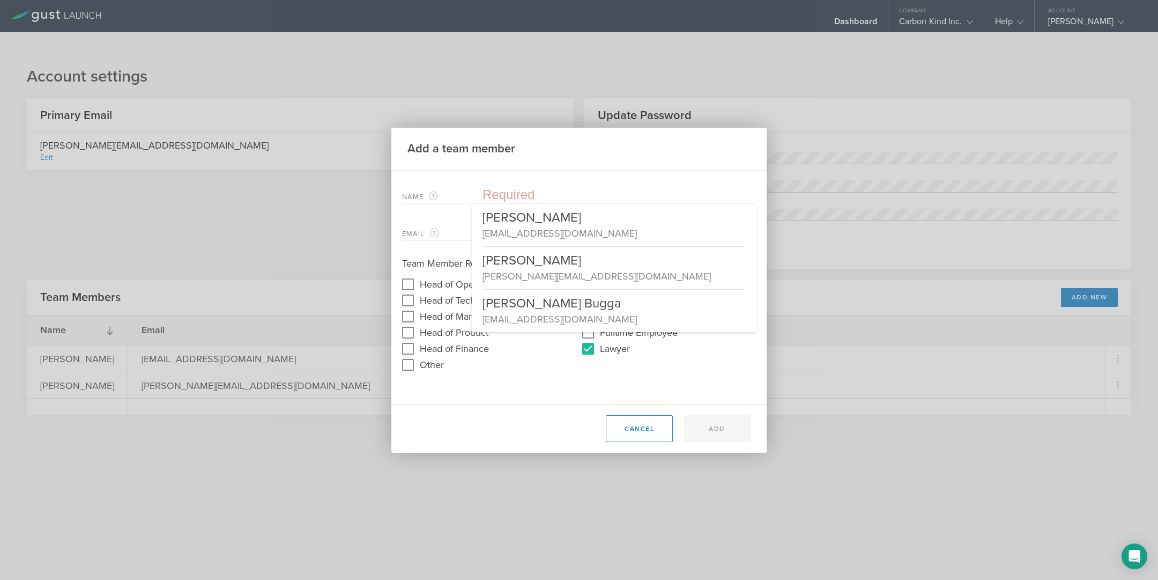
click at [509, 195] on input "text" at bounding box center [619, 195] width 273 height 16
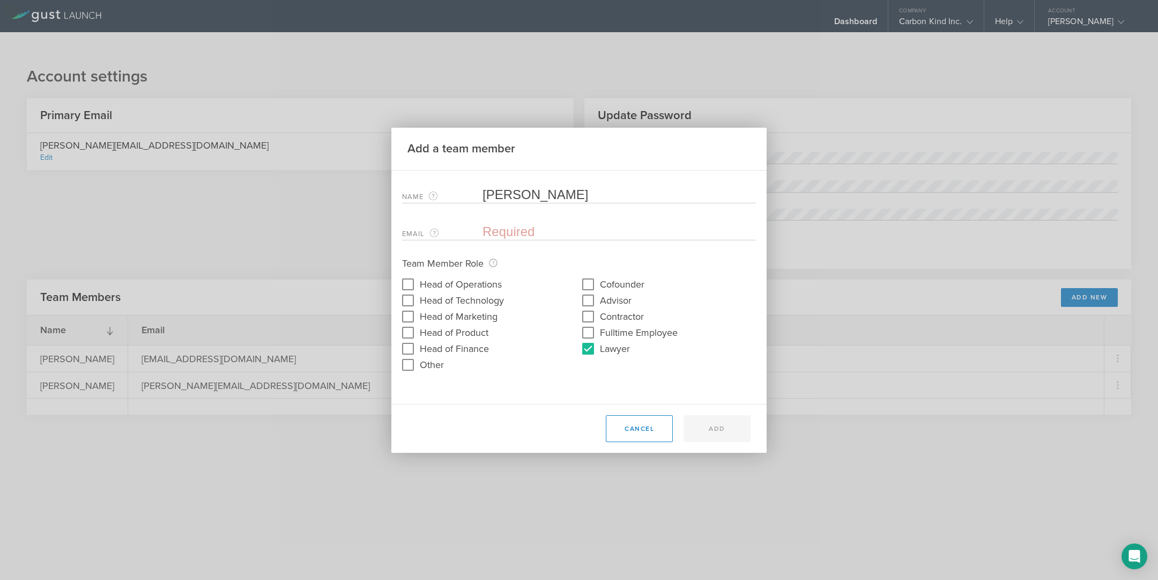
type input "[PERSON_NAME]"
click at [522, 231] on input "email" at bounding box center [617, 232] width 268 height 16
paste input "[EMAIL_ADDRESS][DOMAIN_NAME]"
type input "[EMAIL_ADDRESS][DOMAIN_NAME]"
click at [713, 429] on button "Add" at bounding box center [717, 428] width 67 height 27
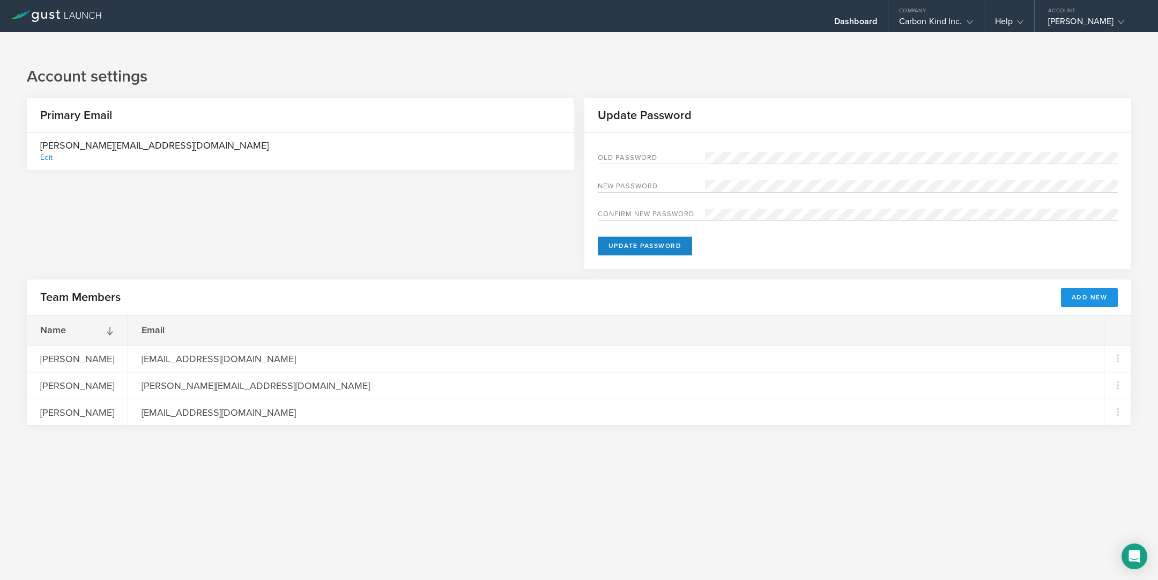
click at [1045, 288] on button "Add New" at bounding box center [1089, 297] width 57 height 19
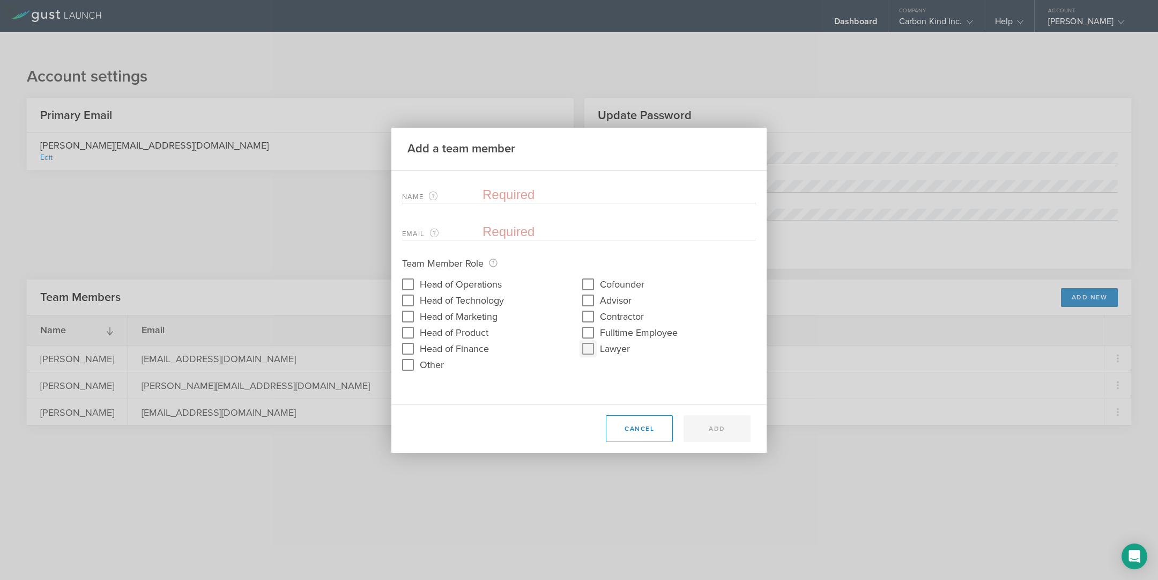
click at [591, 351] on input "Lawyer" at bounding box center [588, 348] width 17 height 17
checkbox input "true"
click at [527, 197] on input "text" at bounding box center [619, 195] width 273 height 16
type input "[PERSON_NAME]"
click at [525, 231] on input "email" at bounding box center [617, 232] width 268 height 16
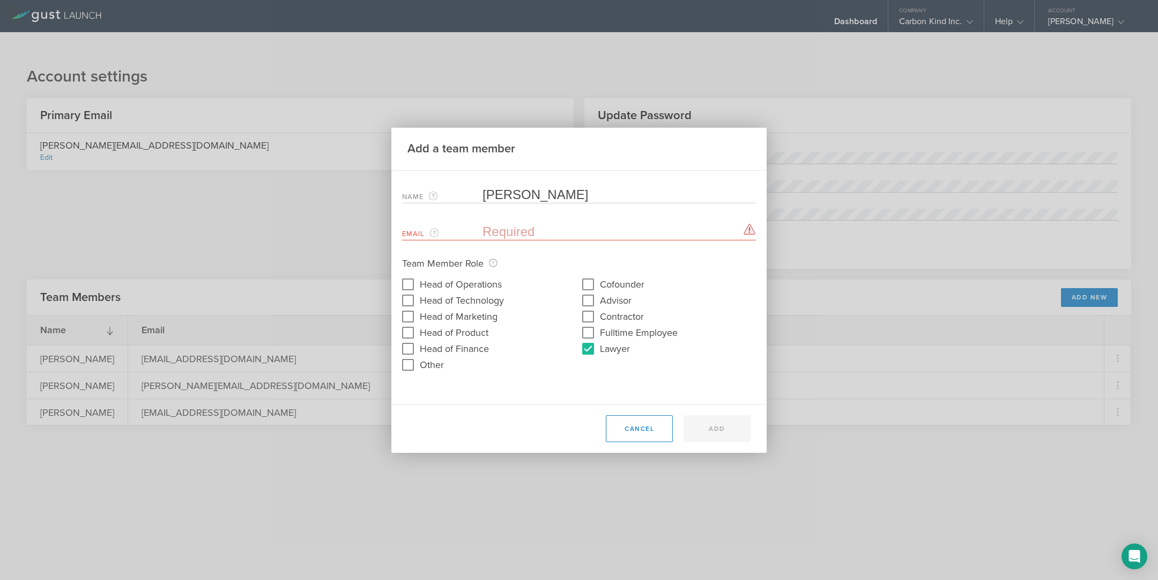
click at [543, 230] on input "email" at bounding box center [617, 232] width 268 height 16
paste input "[EMAIL_ADDRESS][DOMAIN_NAME]"
type input "[EMAIL_ADDRESS][DOMAIN_NAME]"
click at [703, 427] on button "Add" at bounding box center [717, 428] width 67 height 27
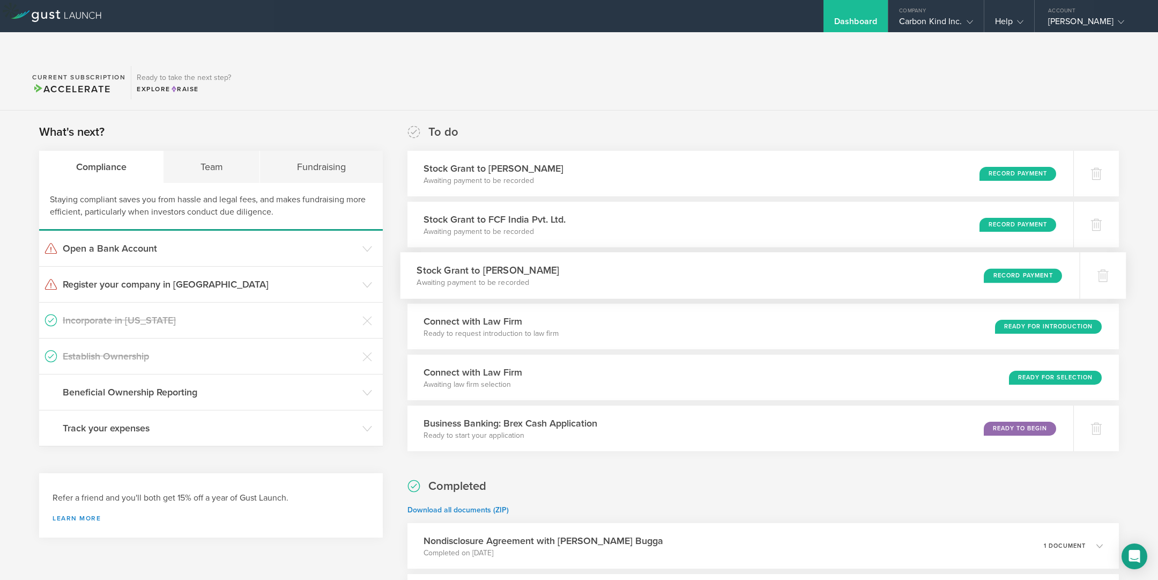
click at [633, 255] on div "Stock Grant to Joe Mil C. Awaiting payment to be recorded Record Payment" at bounding box center [739, 275] width 679 height 47
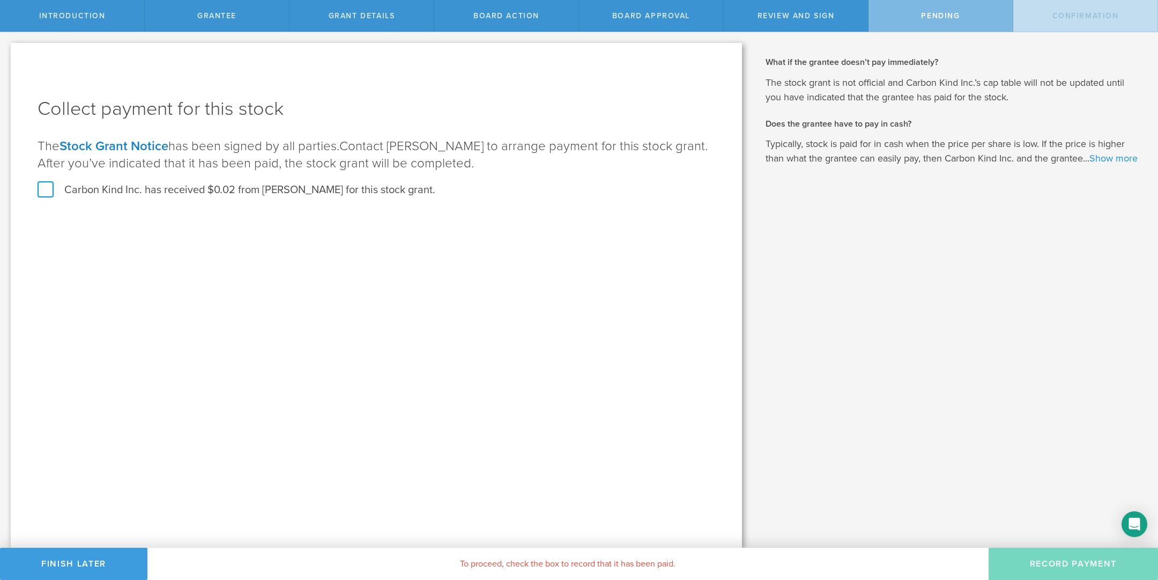
click at [1090, 164] on link "Show more" at bounding box center [1114, 158] width 48 height 12
